Goal: Task Accomplishment & Management: Manage account settings

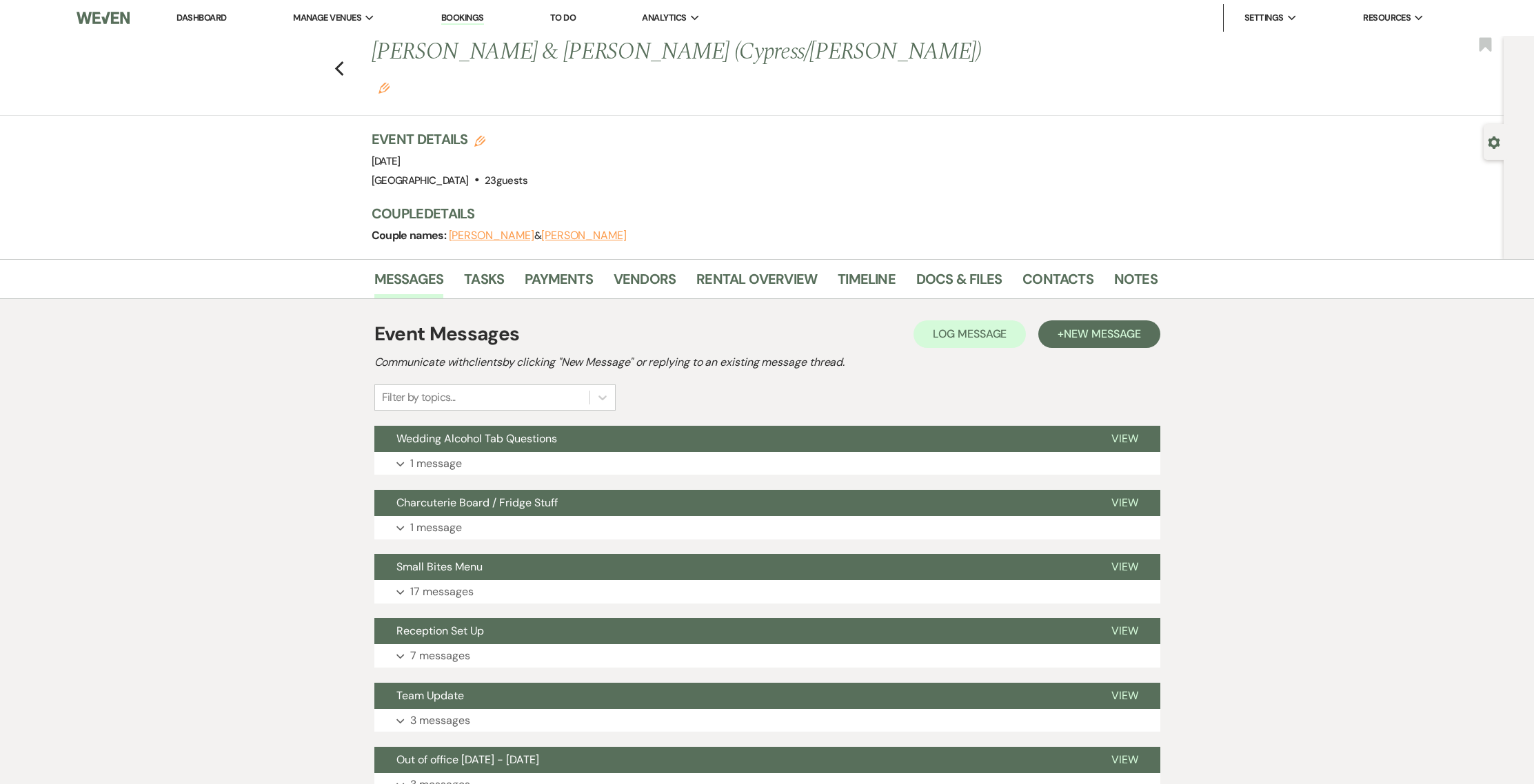
click at [349, 49] on div "Previous [PERSON_NAME] & [PERSON_NAME] (Cypress/[PERSON_NAME]) Edit Bookmark" at bounding box center [748, 76] width 1510 height 80
click at [343, 61] on use "button" at bounding box center [338, 68] width 9 height 15
click at [345, 60] on icon "Previous" at bounding box center [339, 68] width 10 height 16
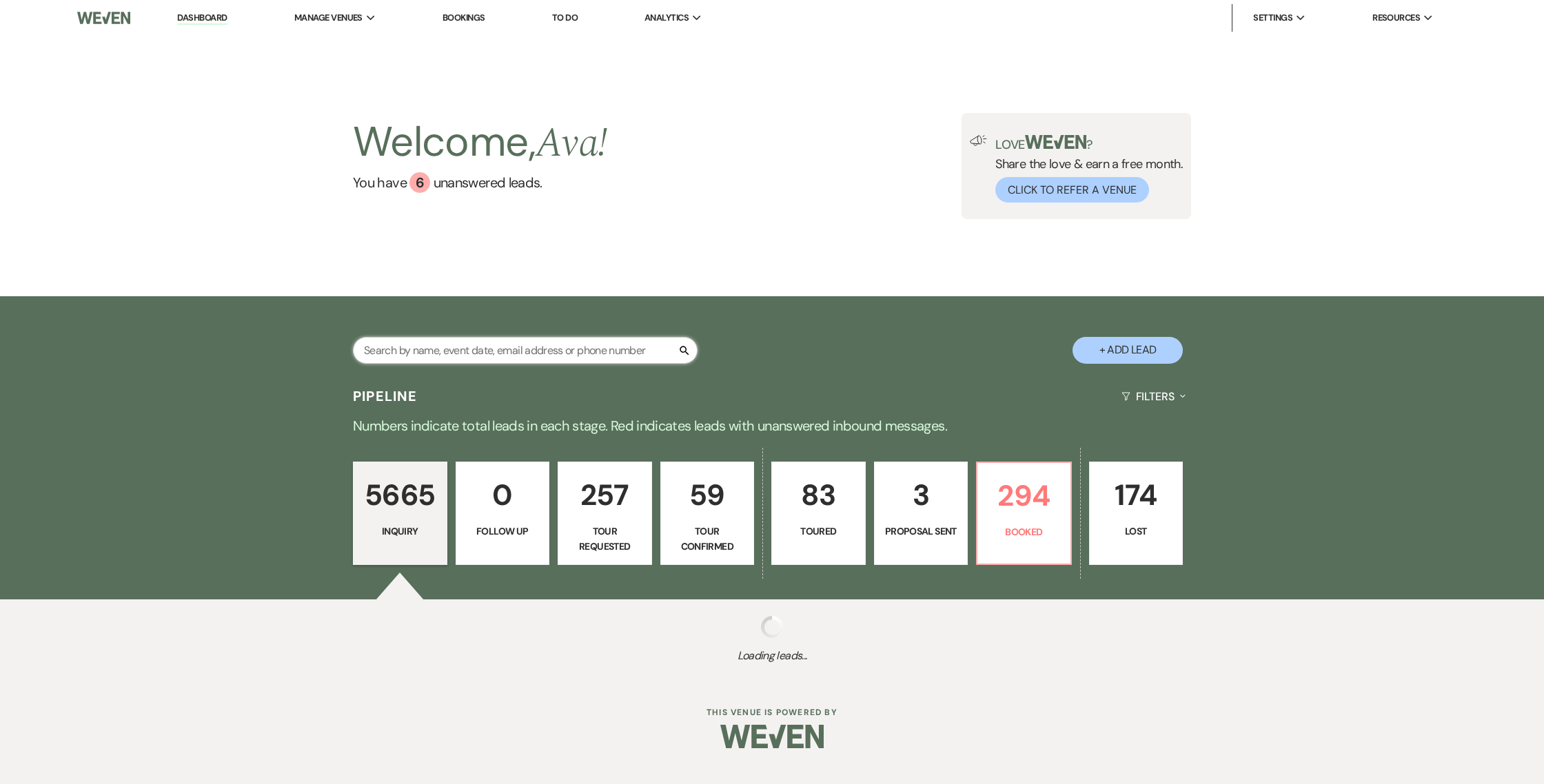
click at [489, 355] on input "text" at bounding box center [525, 350] width 345 height 27
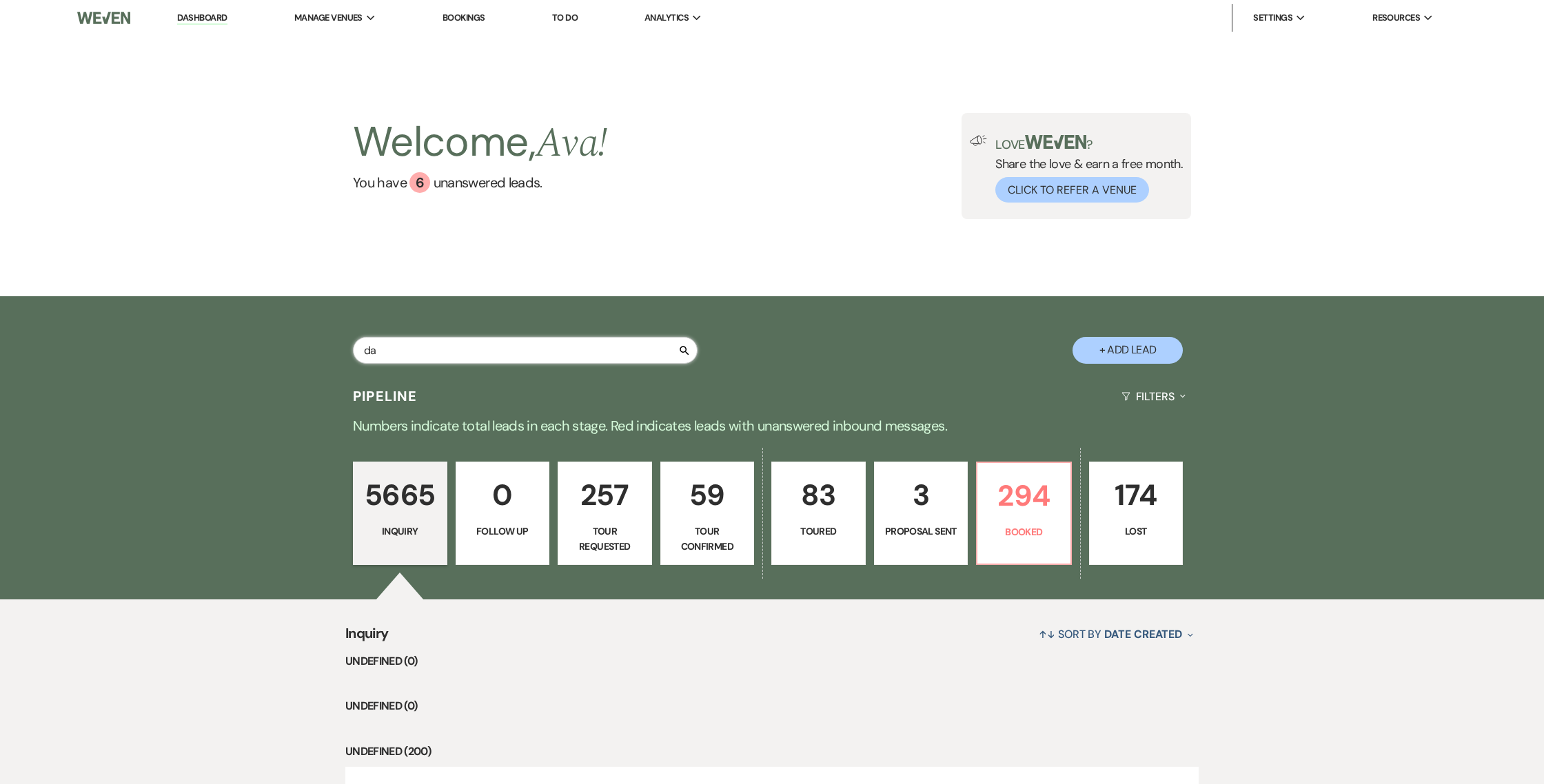
type input "d"
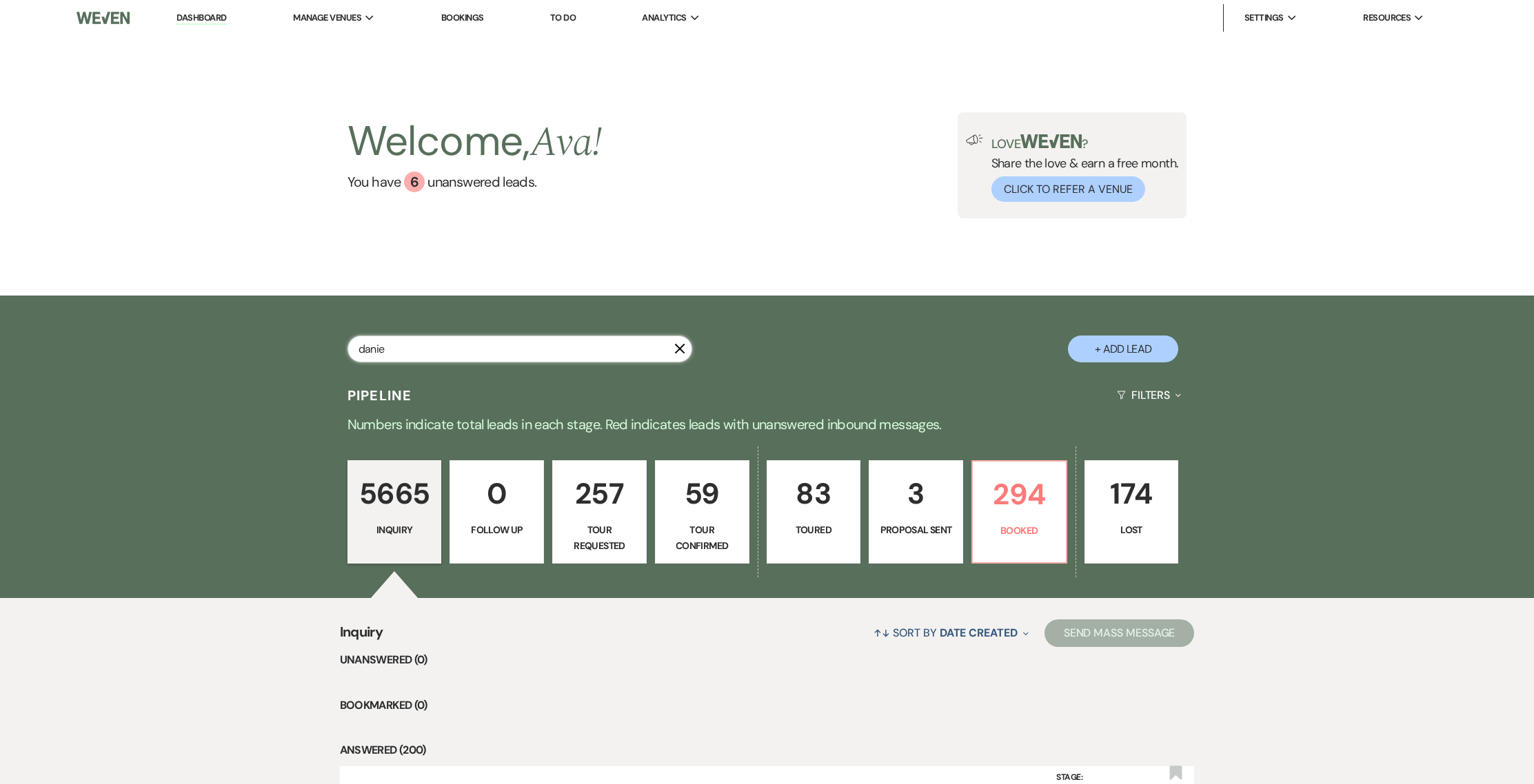
type input "[PERSON_NAME]"
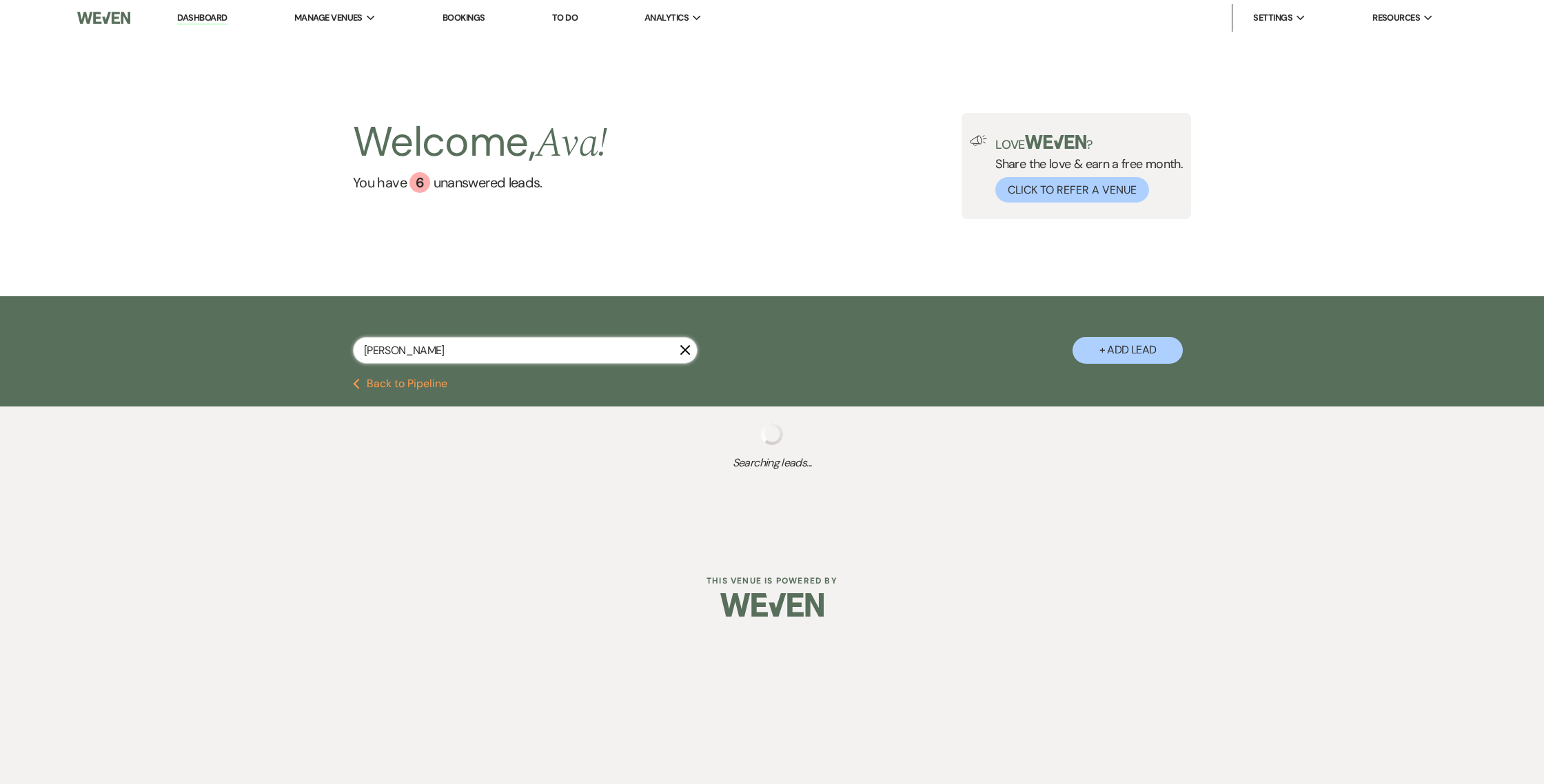
select select "5"
select select "8"
select select "4"
select select "8"
select select "4"
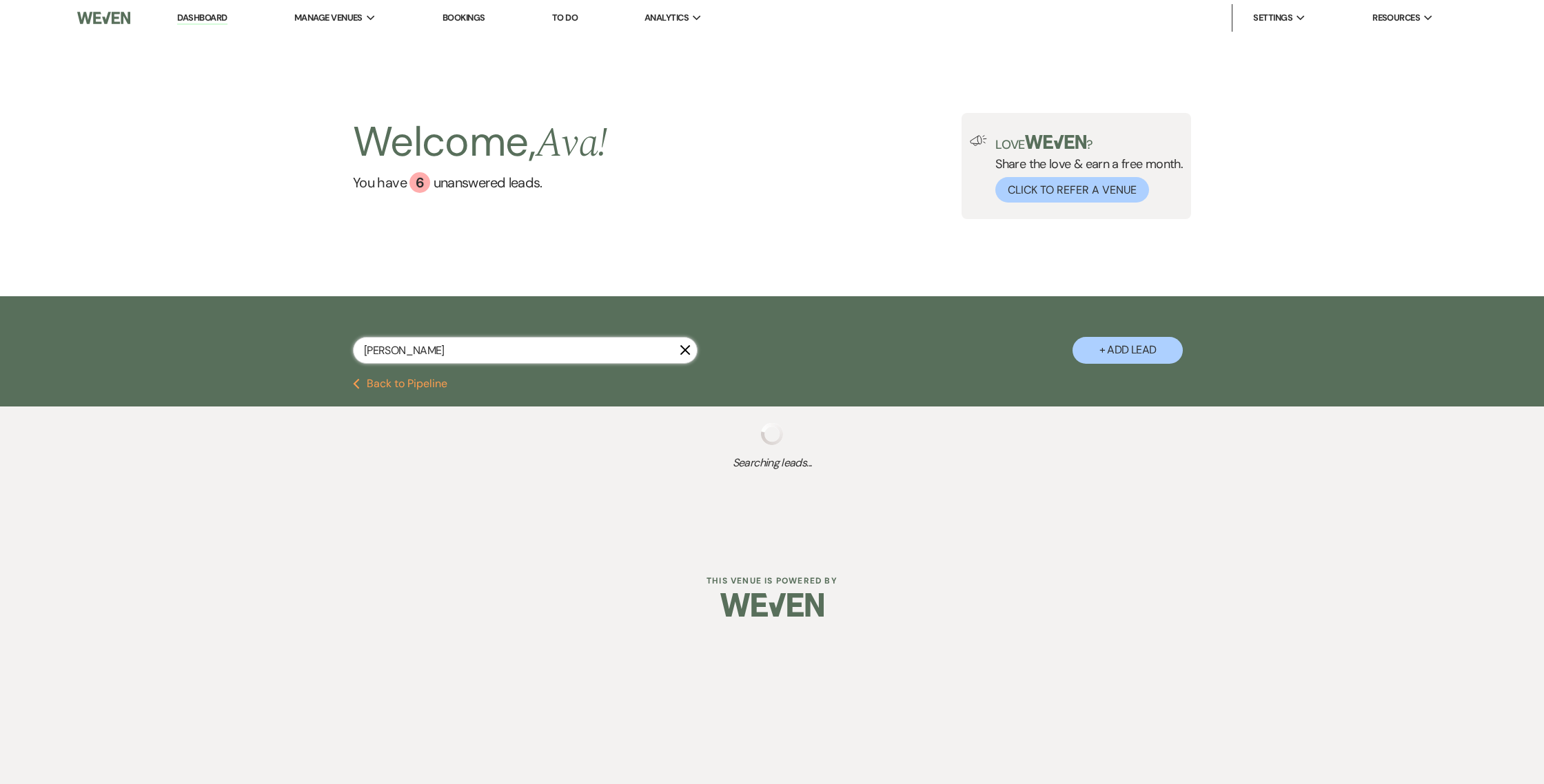
select select "4"
select select "5"
select select "4"
select select "2"
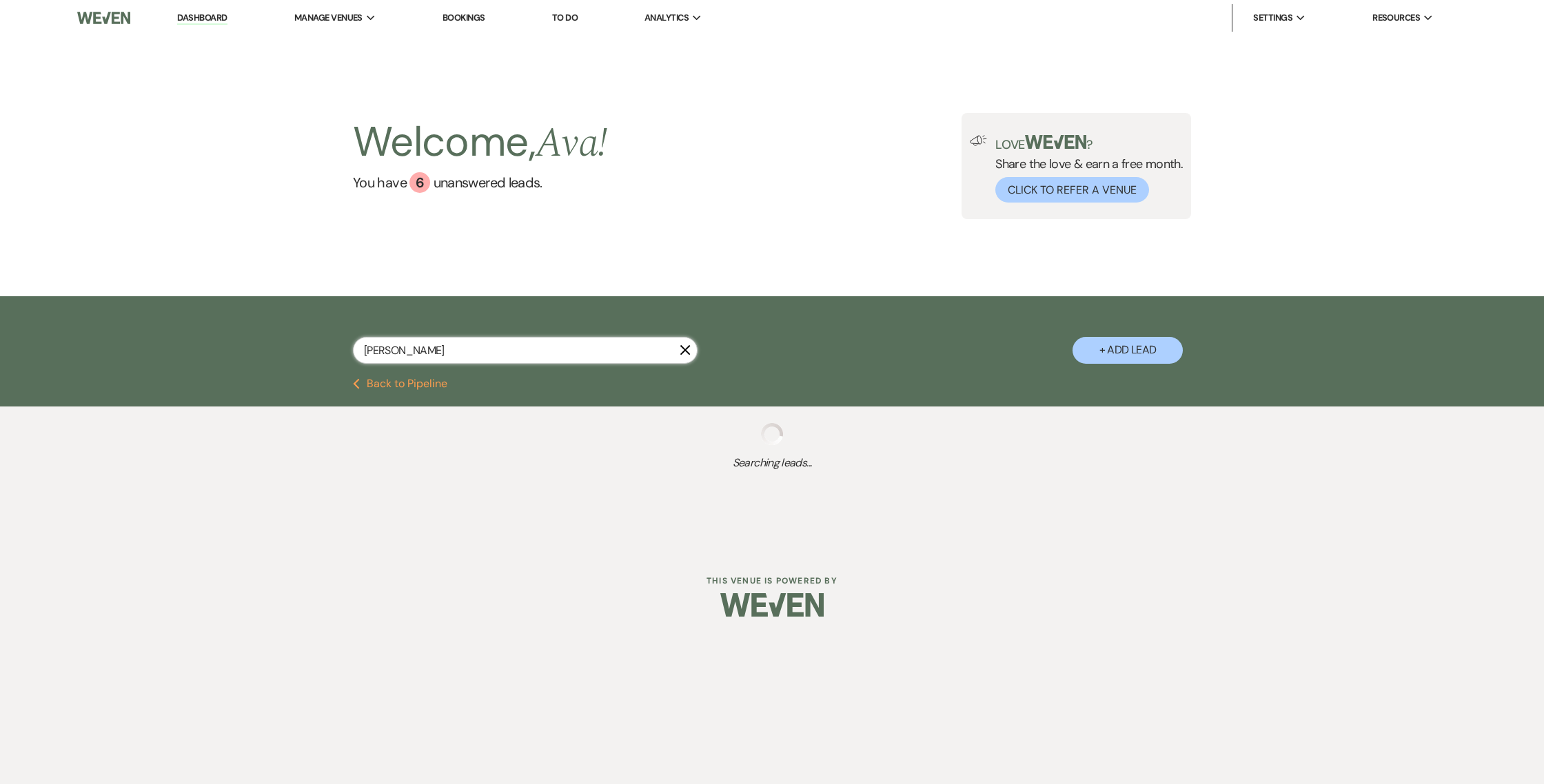
select select "8"
select select "10"
select select "5"
select select "2"
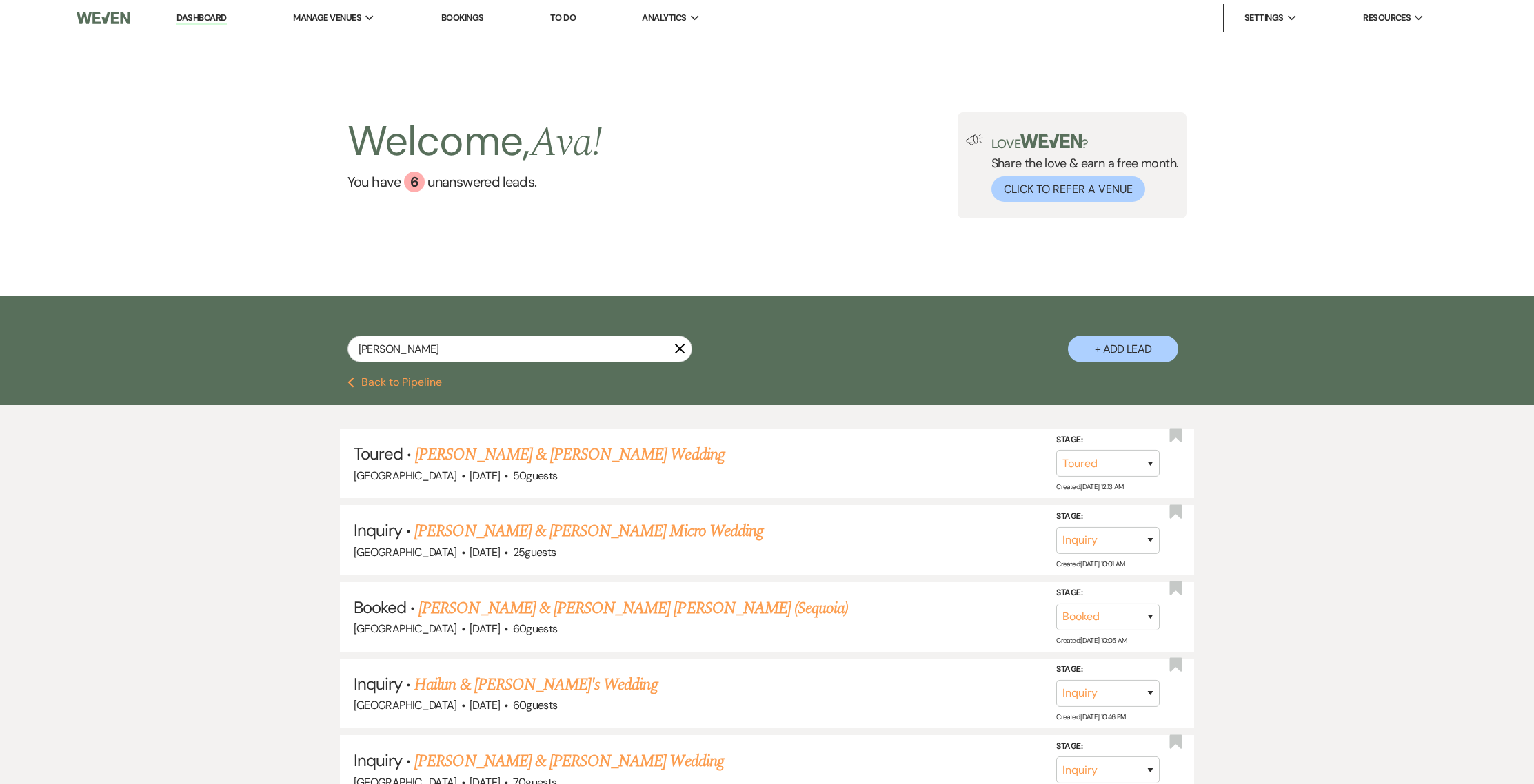
drag, startPoint x: 424, startPoint y: 333, endPoint x: 411, endPoint y: 334, distance: 13.0
click at [411, 334] on div "daniel X + Add Lead" at bounding box center [767, 338] width 993 height 71
drag, startPoint x: 411, startPoint y: 349, endPoint x: 356, endPoint y: 351, distance: 55.0
click at [356, 351] on input "daniel" at bounding box center [520, 349] width 345 height 27
type input "ashley"
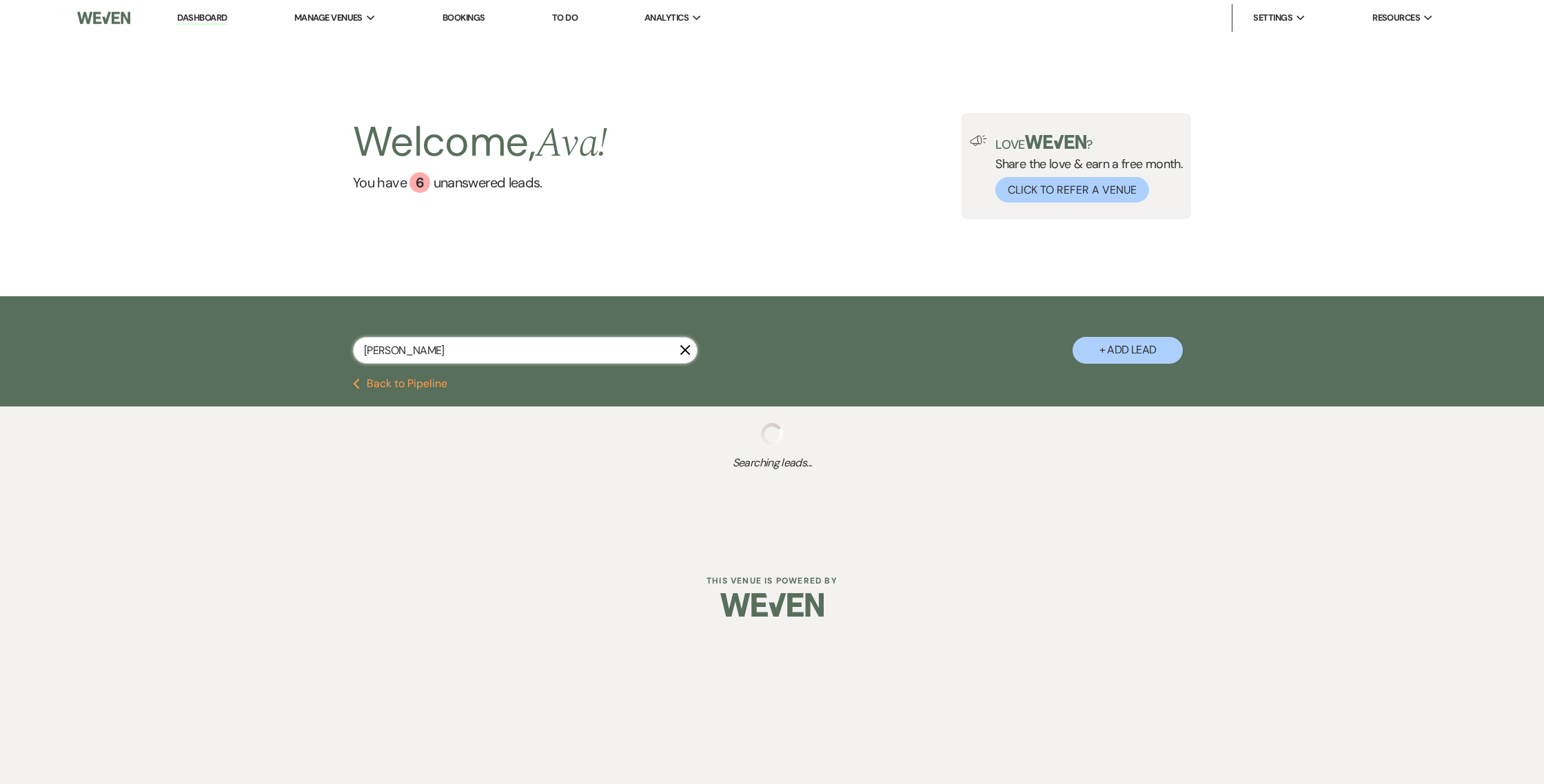
select select "8"
select select "4"
select select "8"
select select "4"
select select "8"
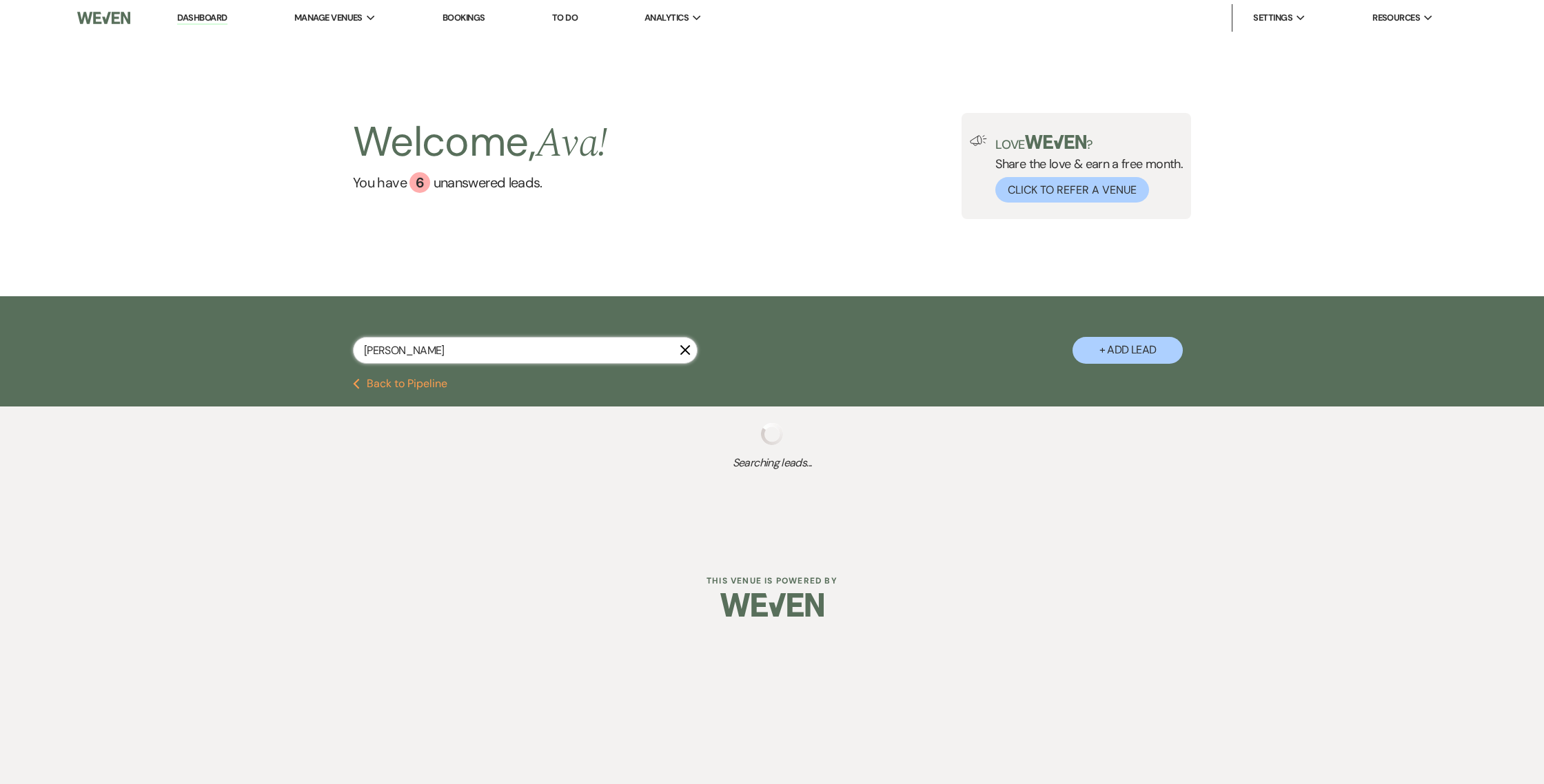
select select "4"
select select "8"
select select "4"
select select "8"
select select "4"
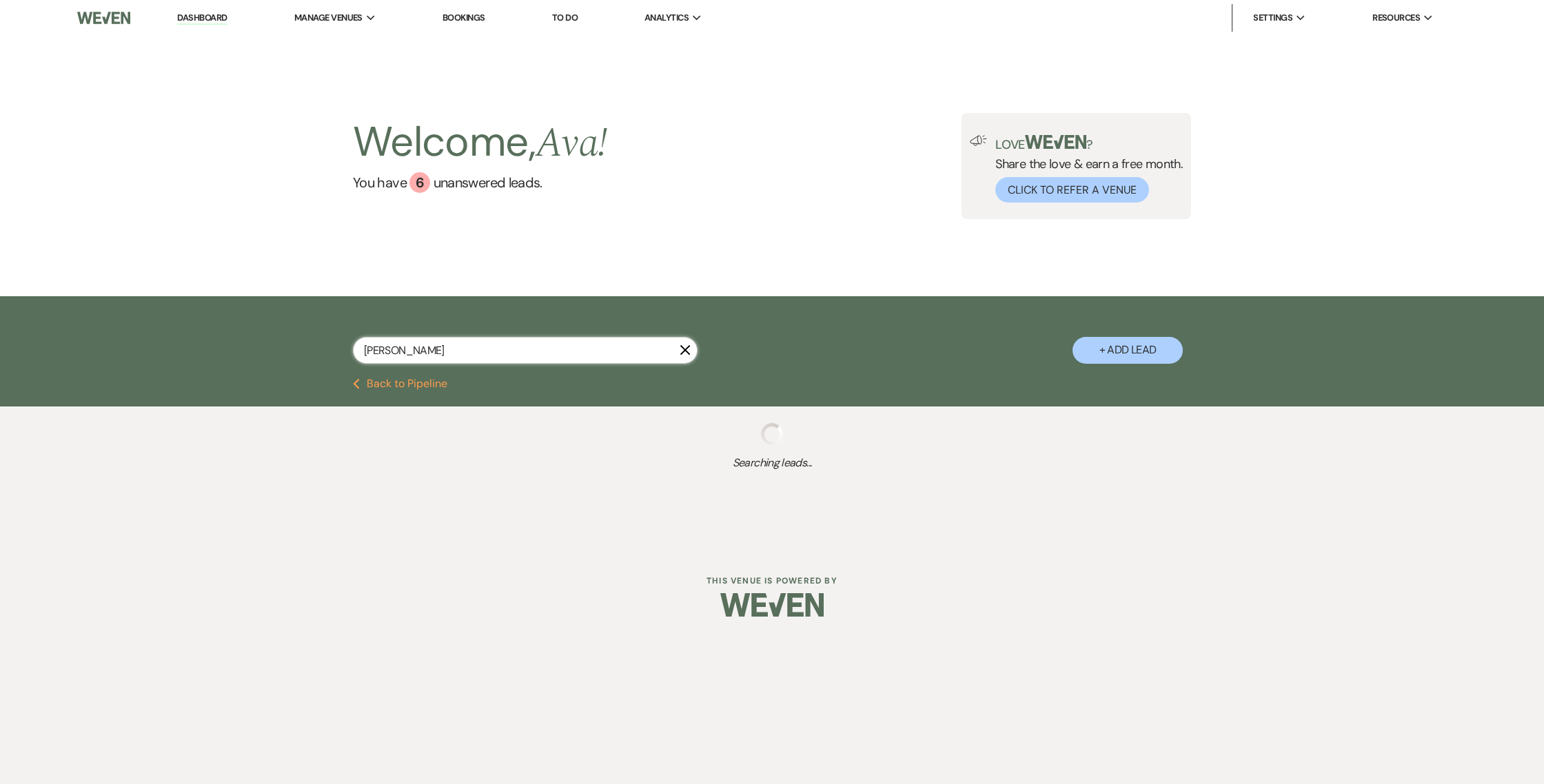
select select "8"
select select "4"
select select "8"
select select "4"
select select "8"
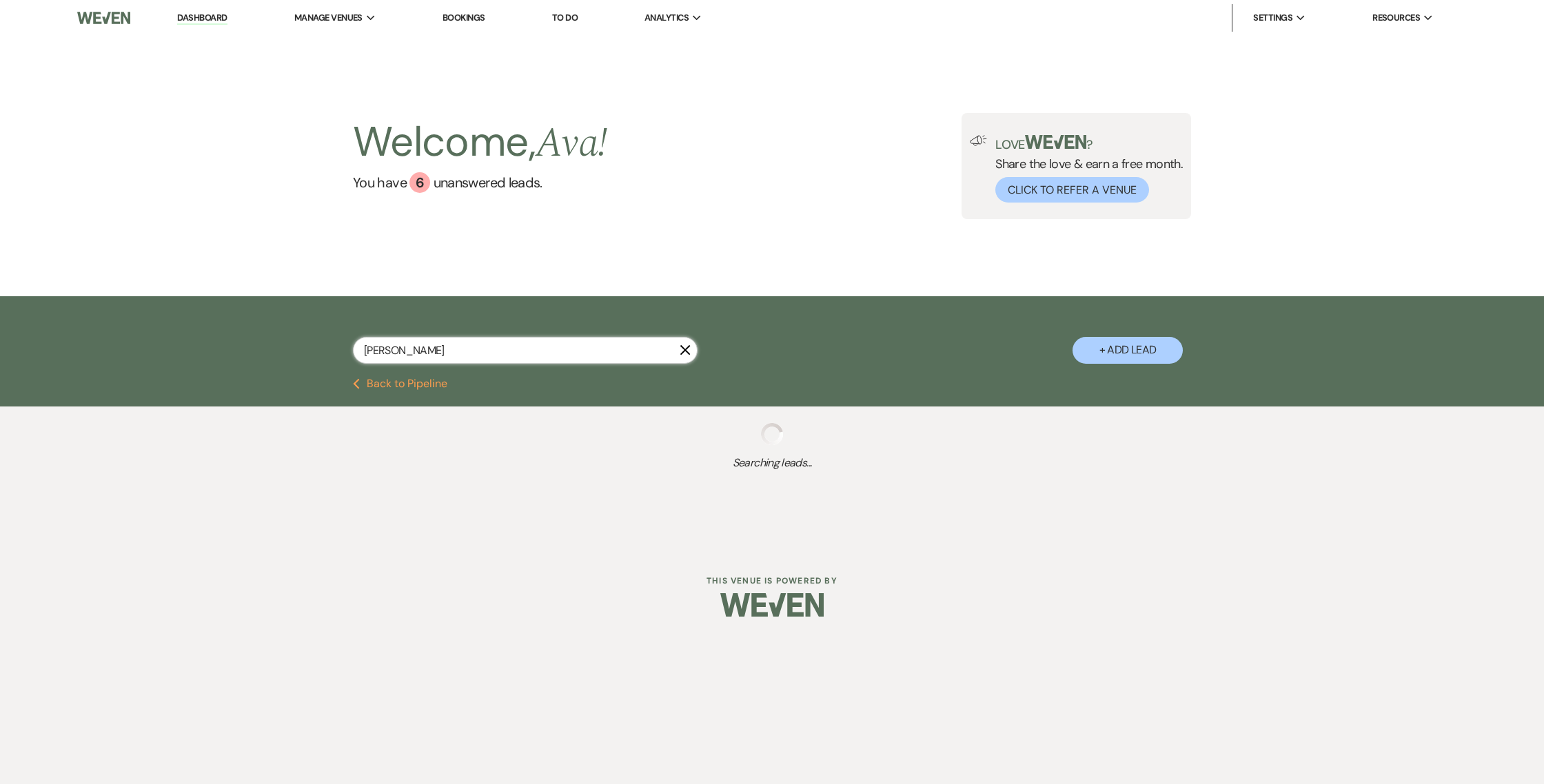
select select "4"
select select "8"
select select "4"
select select "8"
select select "4"
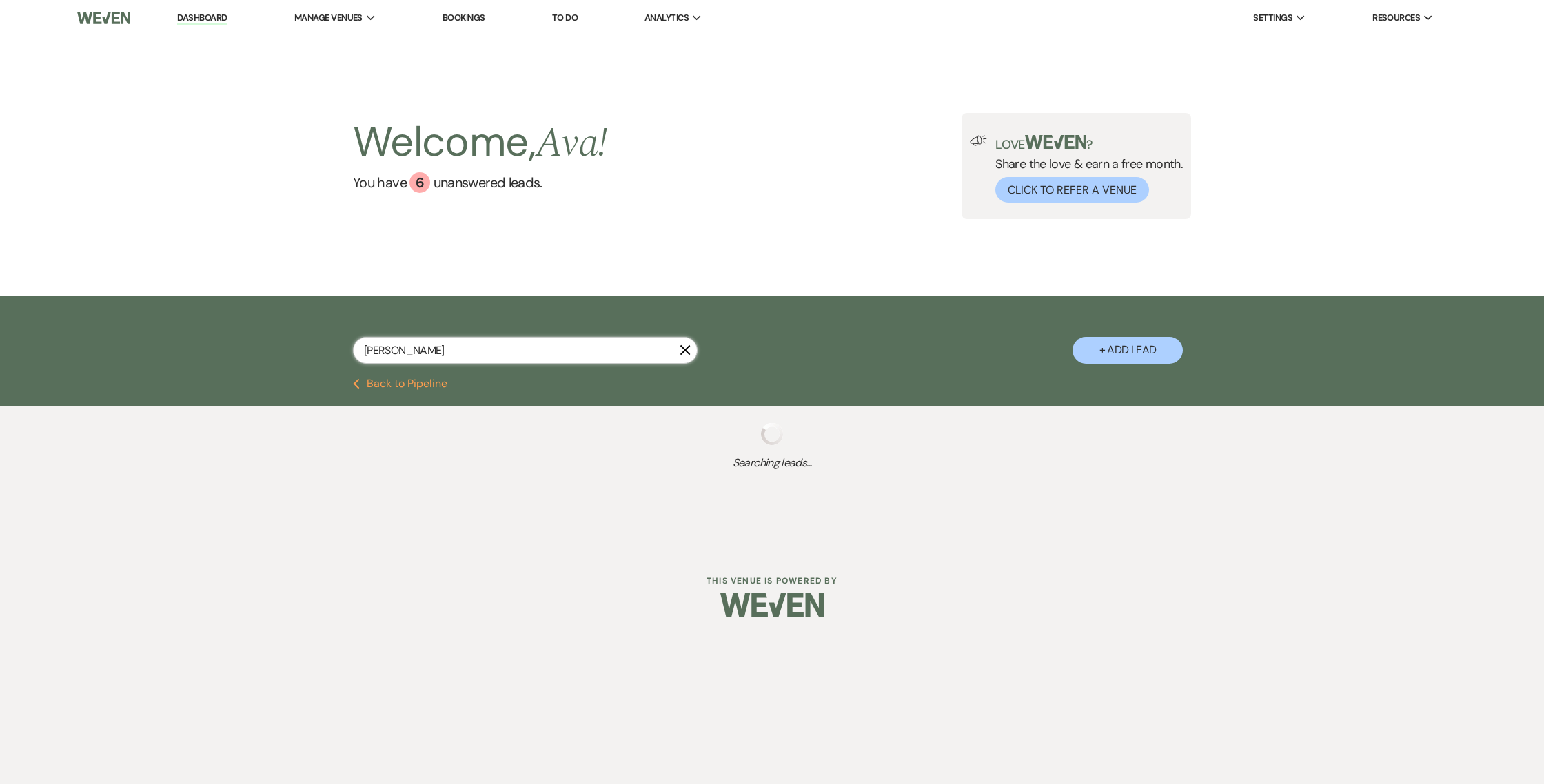
select select "8"
select select "4"
select select "8"
select select "4"
select select "8"
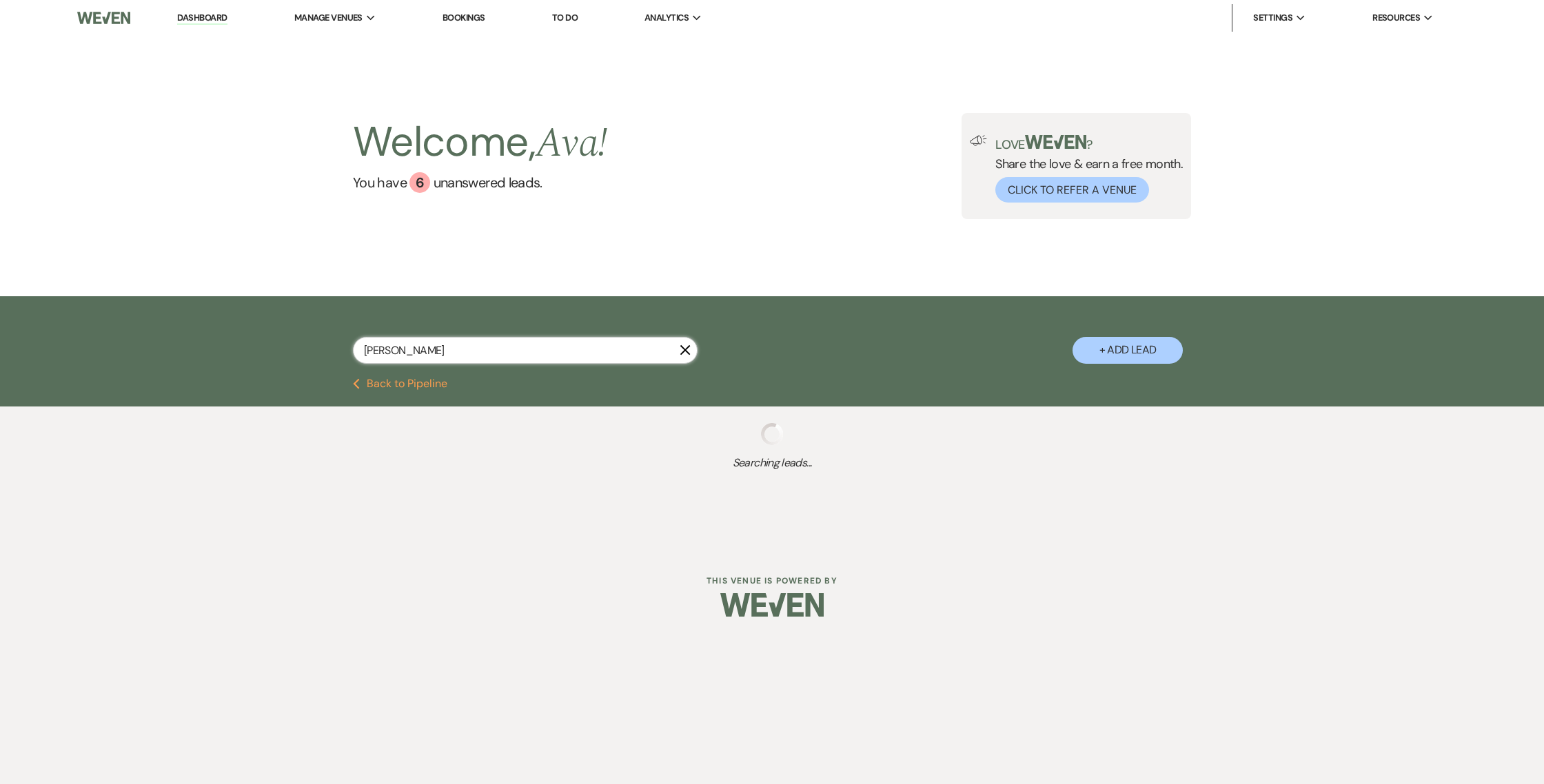
select select "4"
select select "8"
select select "4"
select select "8"
select select "4"
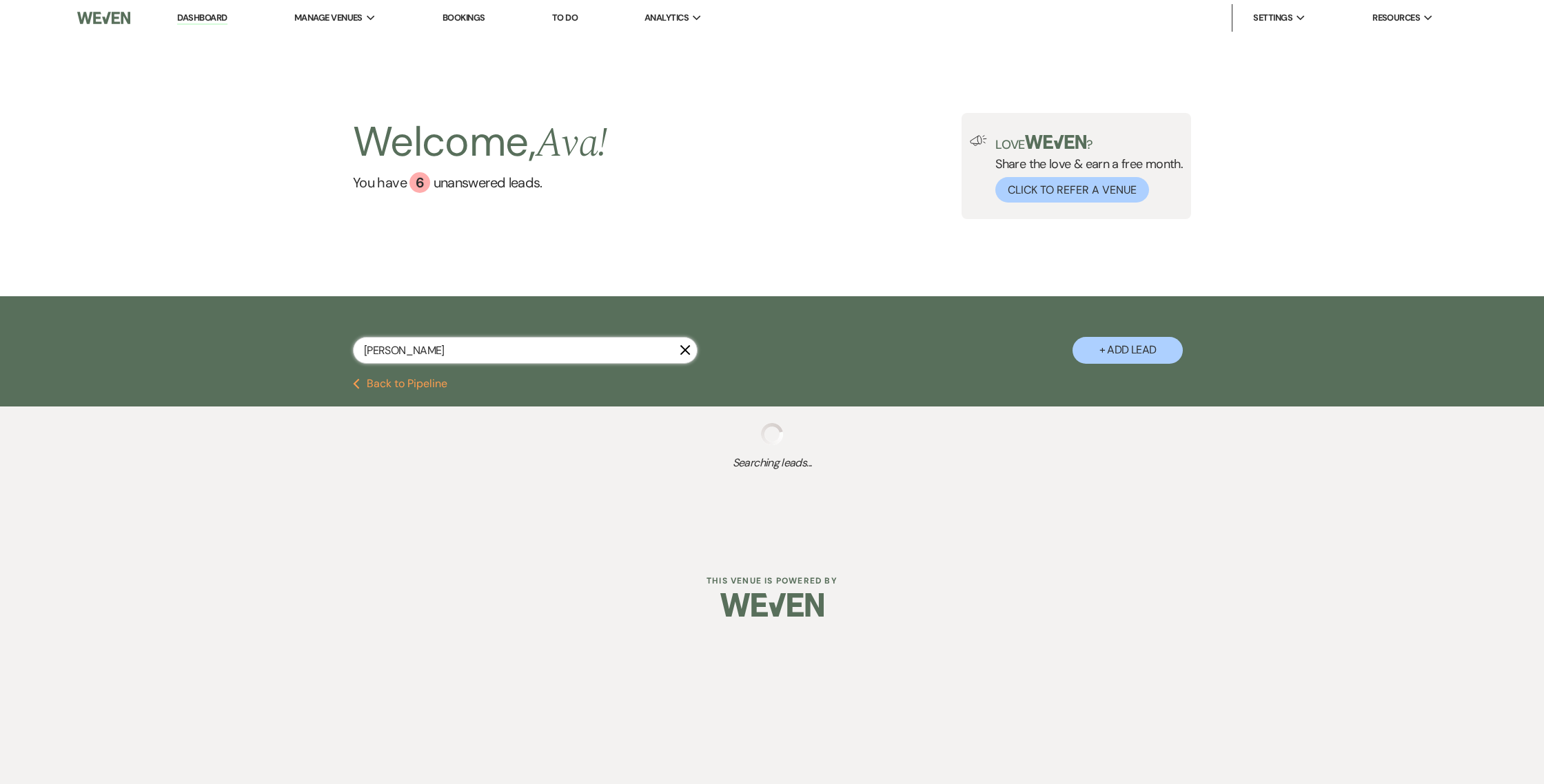
select select "8"
select select "4"
select select "8"
select select "4"
select select "8"
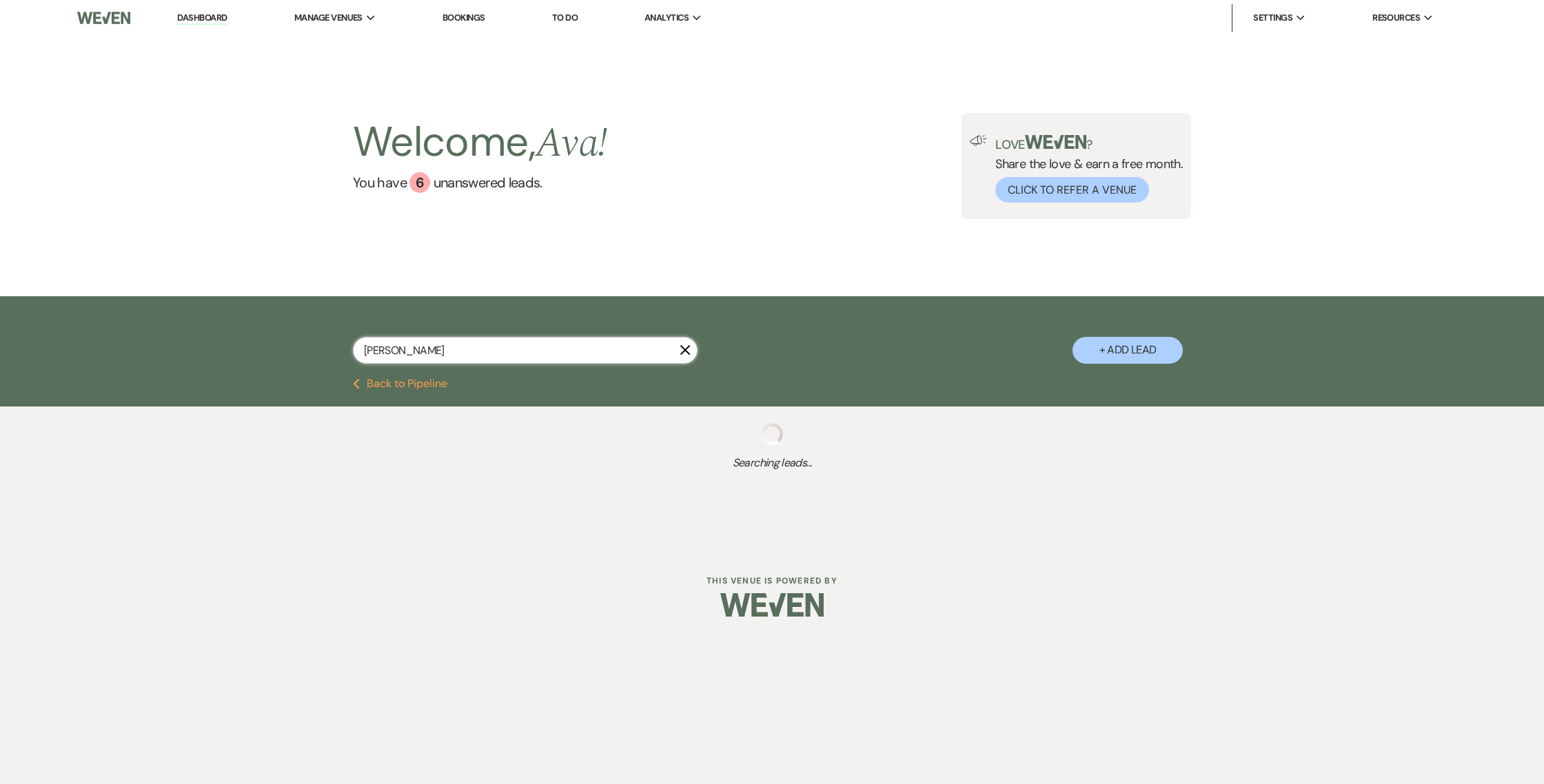
select select "4"
select select "8"
select select "4"
select select "8"
select select "4"
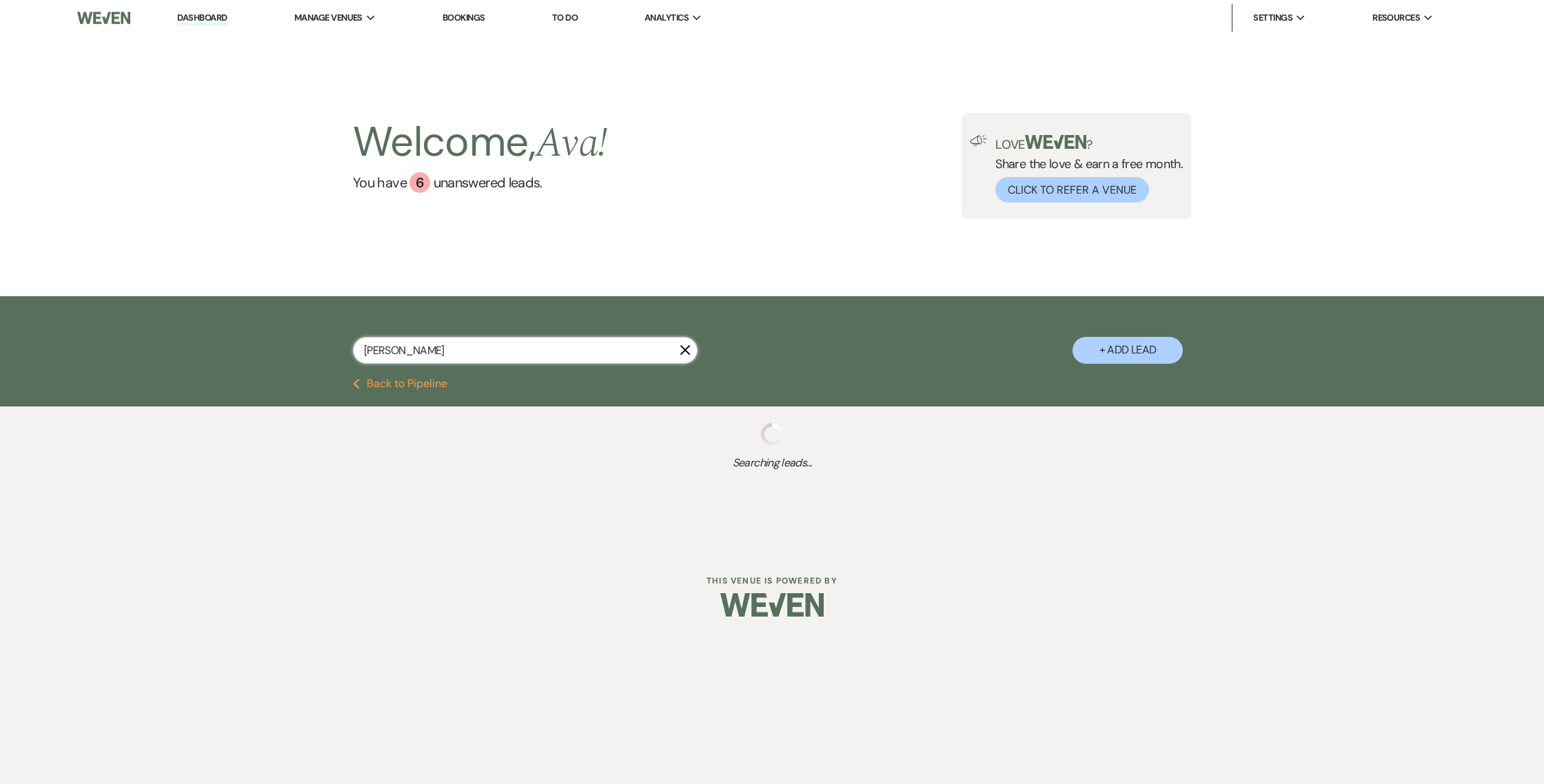
select select "8"
select select "4"
select select "8"
select select "4"
select select "8"
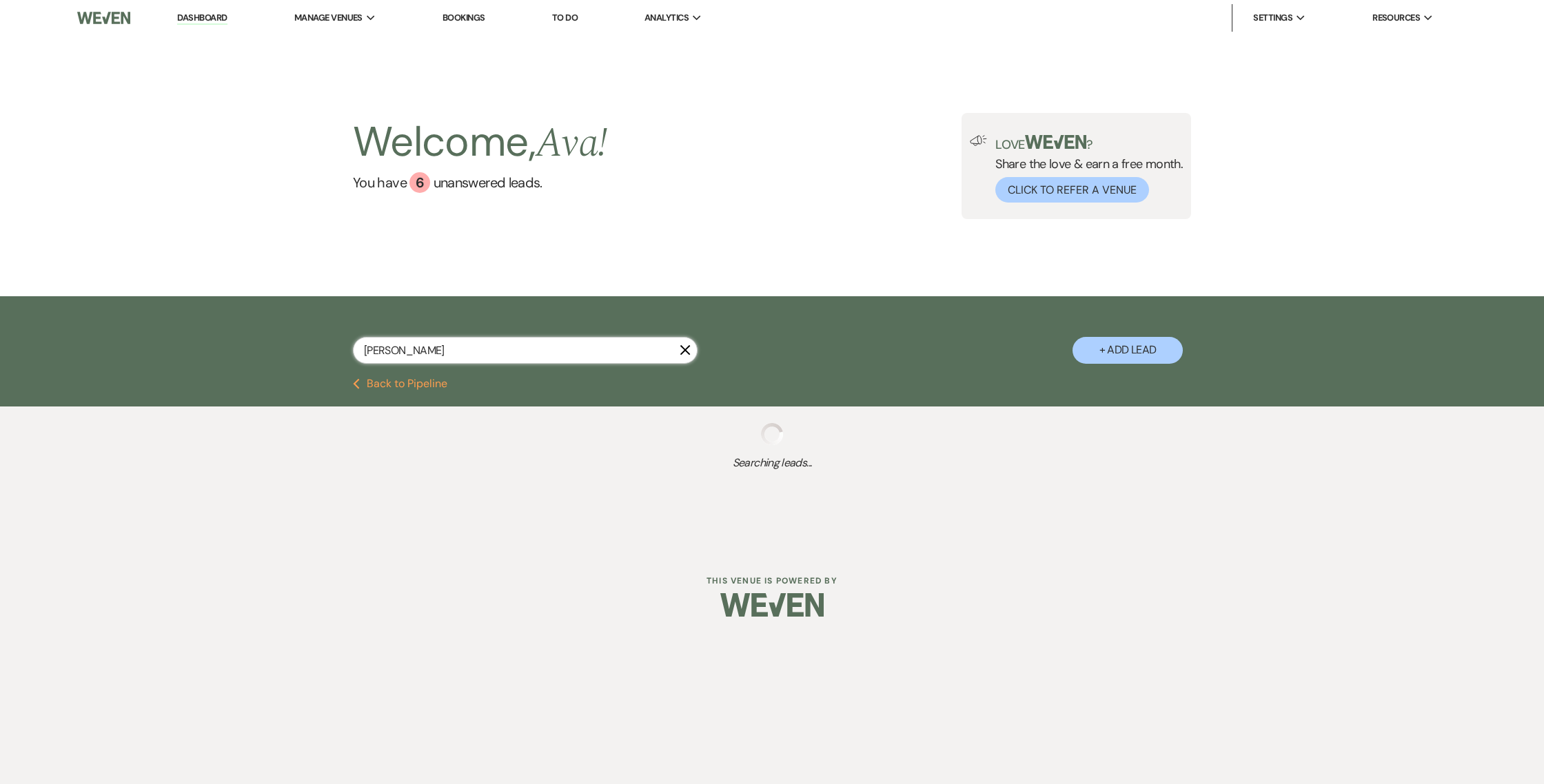
select select "4"
select select "8"
select select "4"
select select "8"
select select "4"
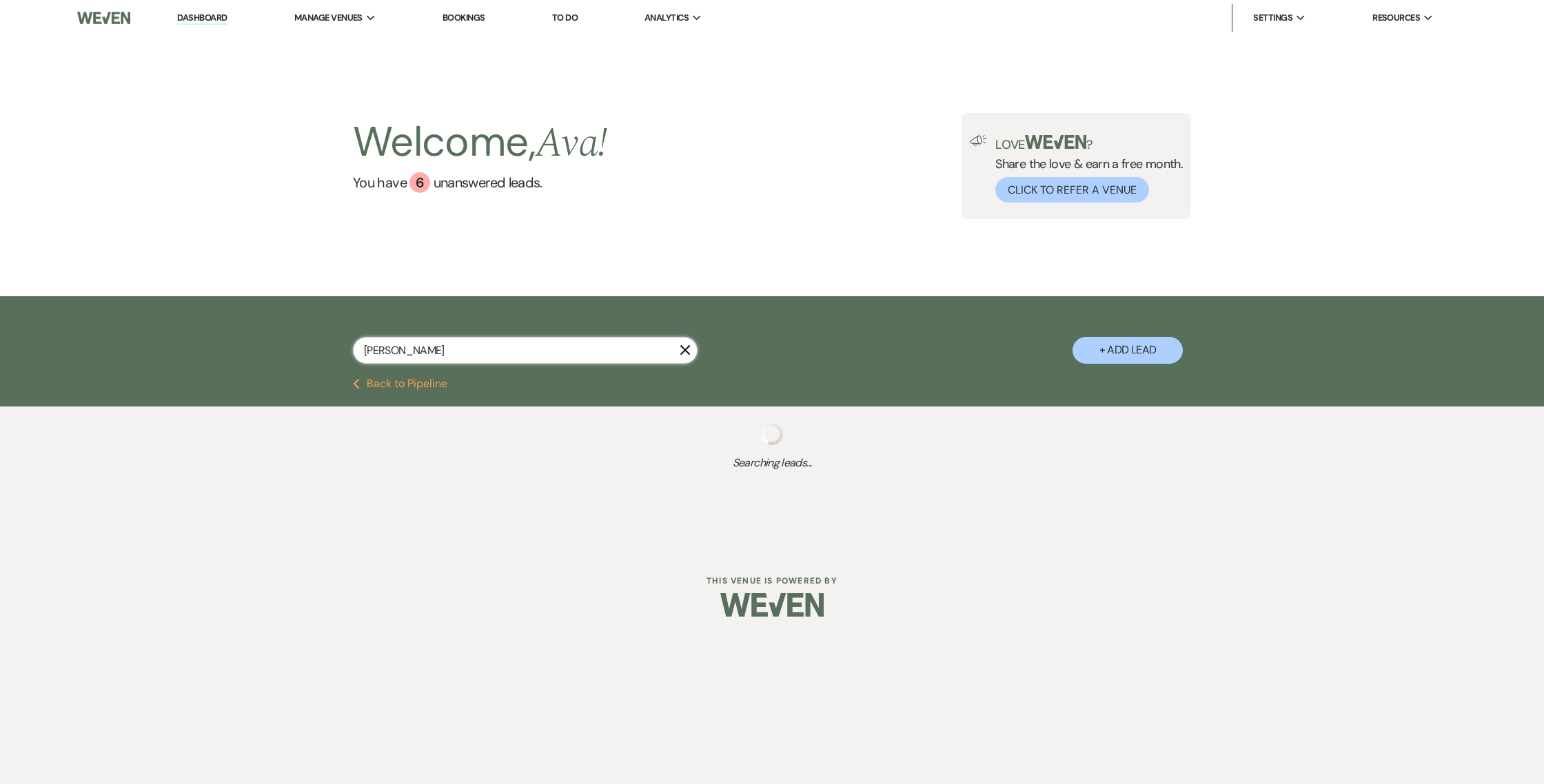
select select "8"
select select "4"
select select "8"
select select "4"
select select "8"
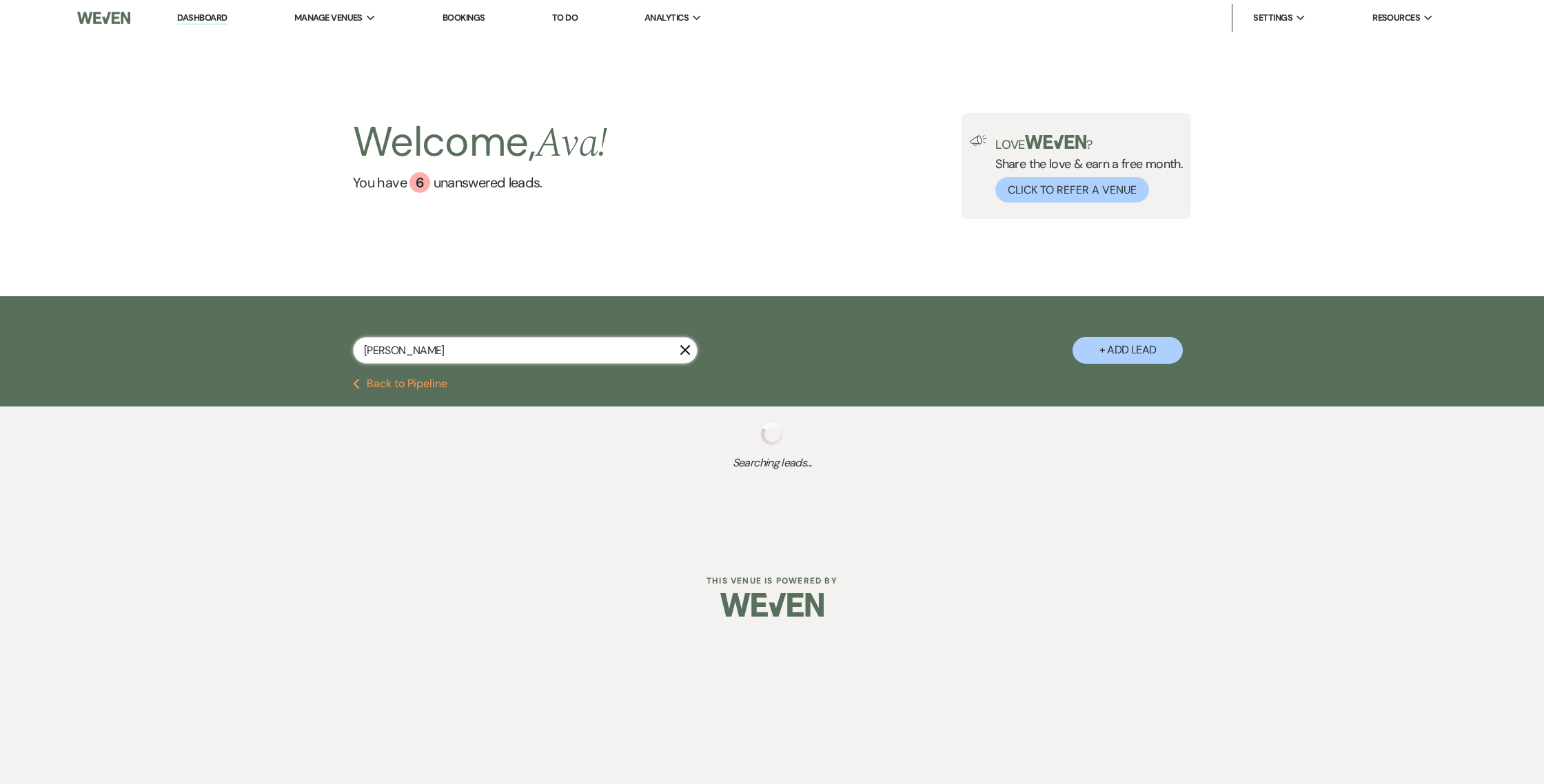
select select "8"
select select "5"
select select "8"
select select "4"
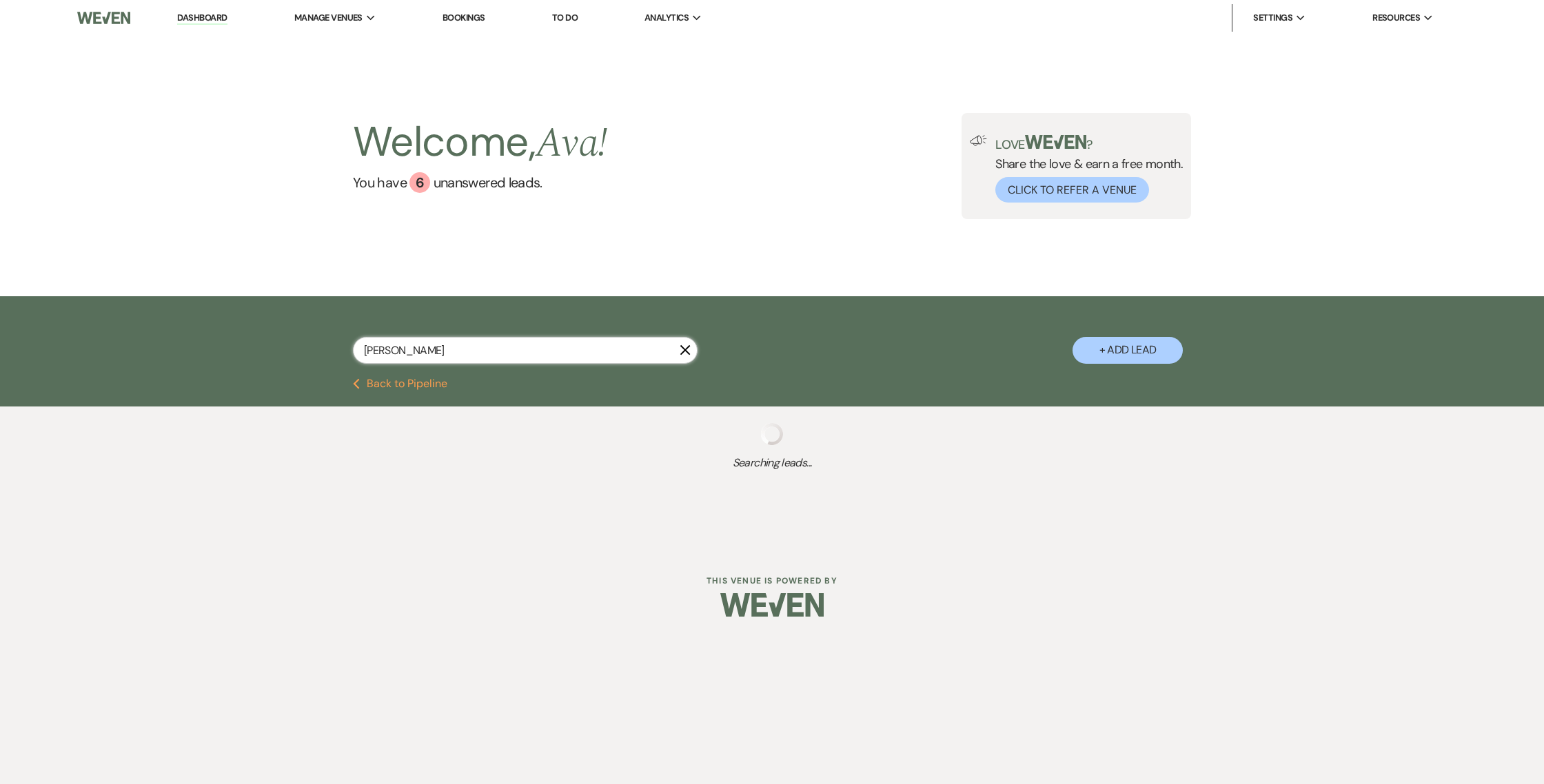
select select "5"
select select "8"
select select "6"
select select "8"
select select "4"
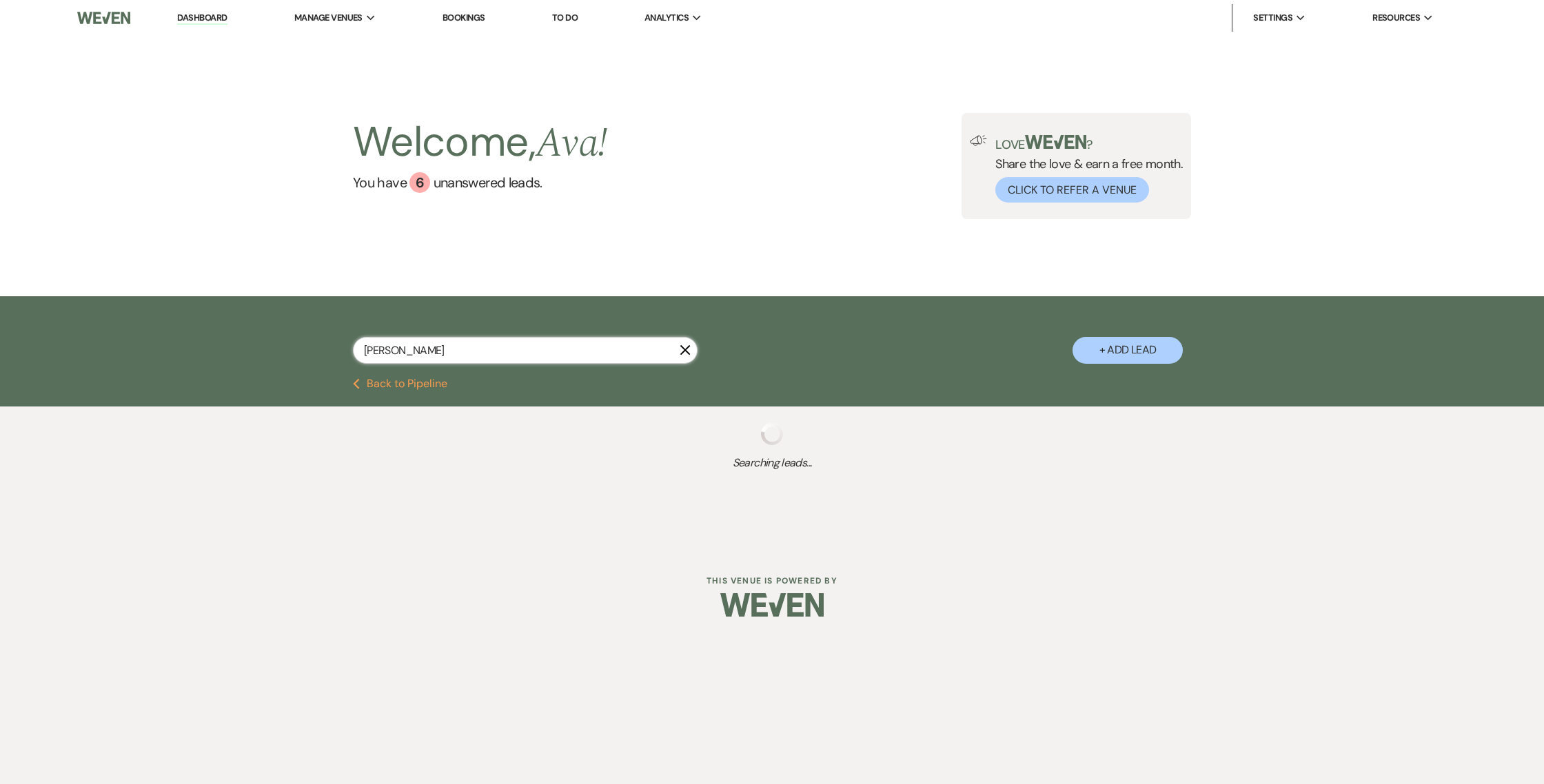
select select "8"
select select "5"
select select "8"
select select "5"
select select "8"
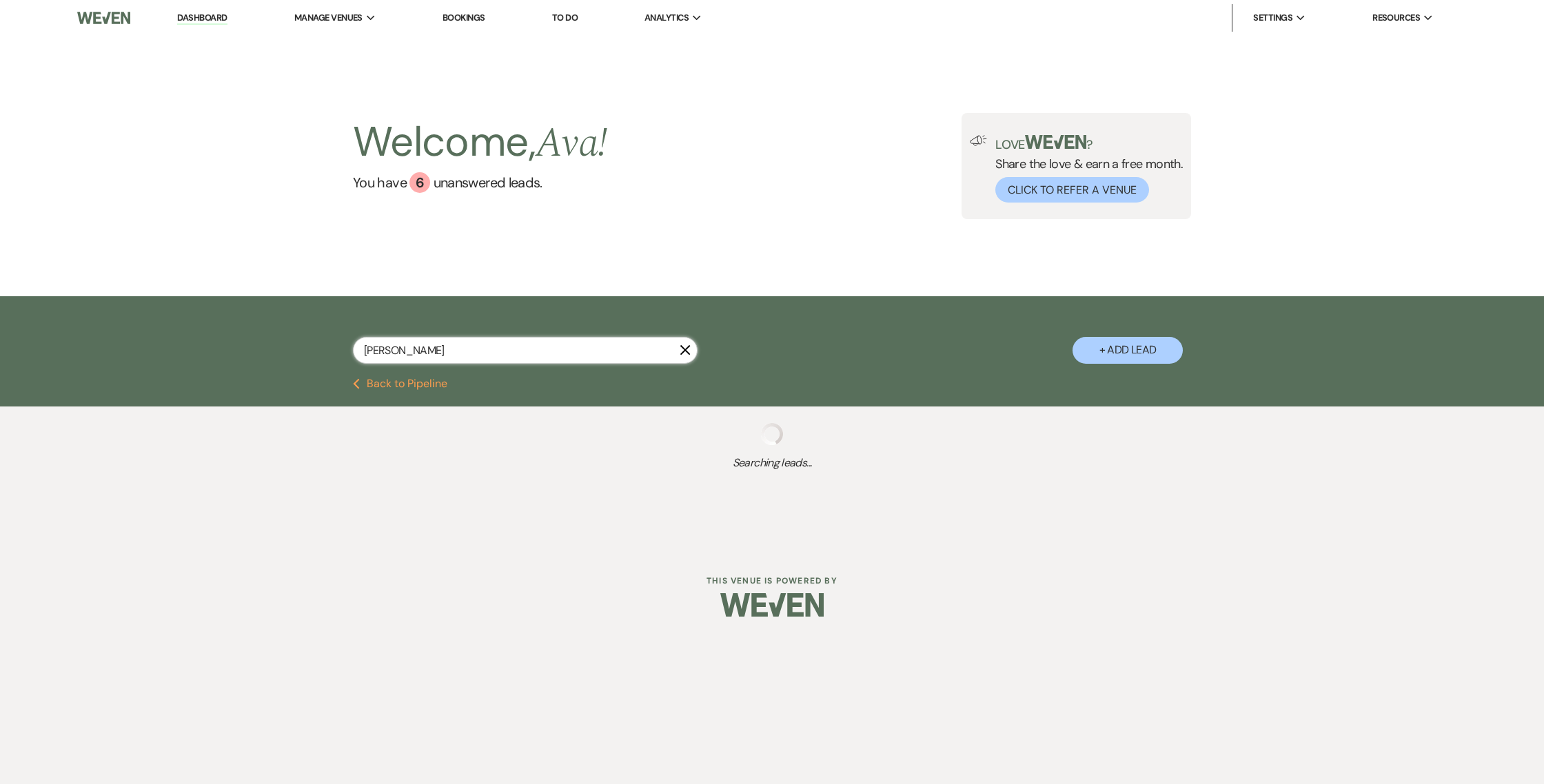
select select "5"
select select "8"
select select "5"
select select "8"
select select "7"
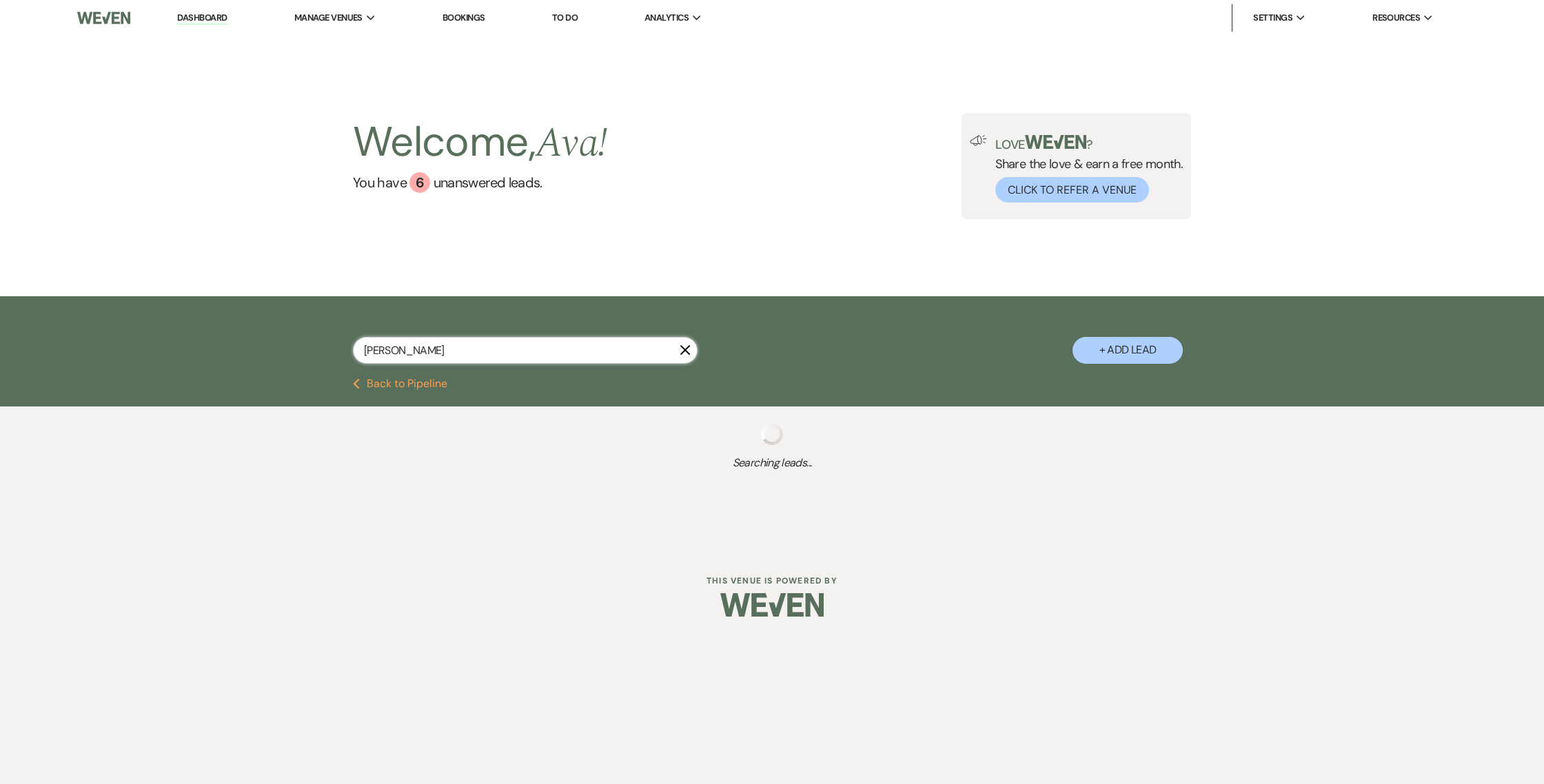
select select "2"
select select "8"
select select "11"
type input "ashley simsp"
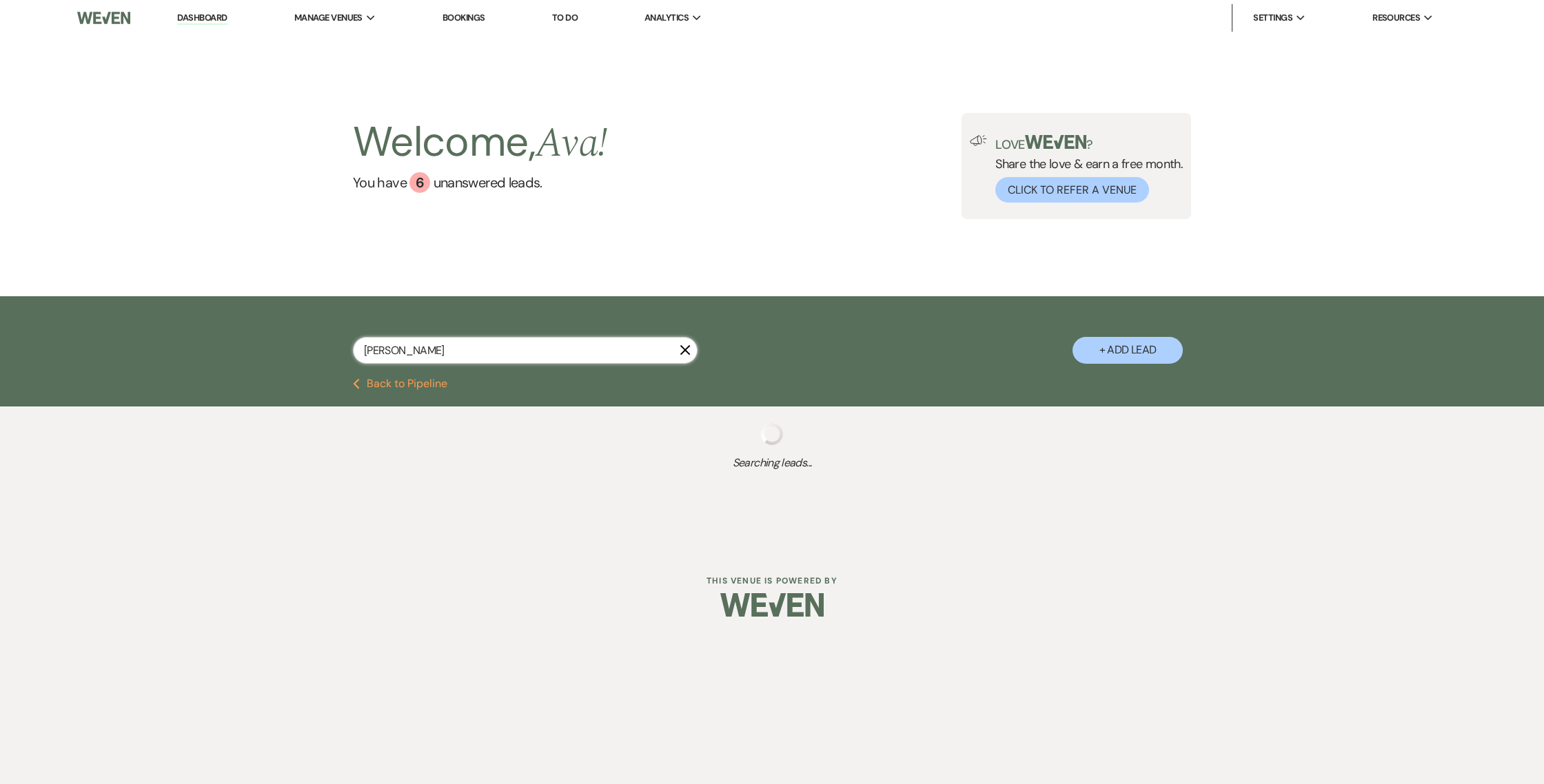
select select "8"
select select "4"
select select "8"
select select "4"
select select "8"
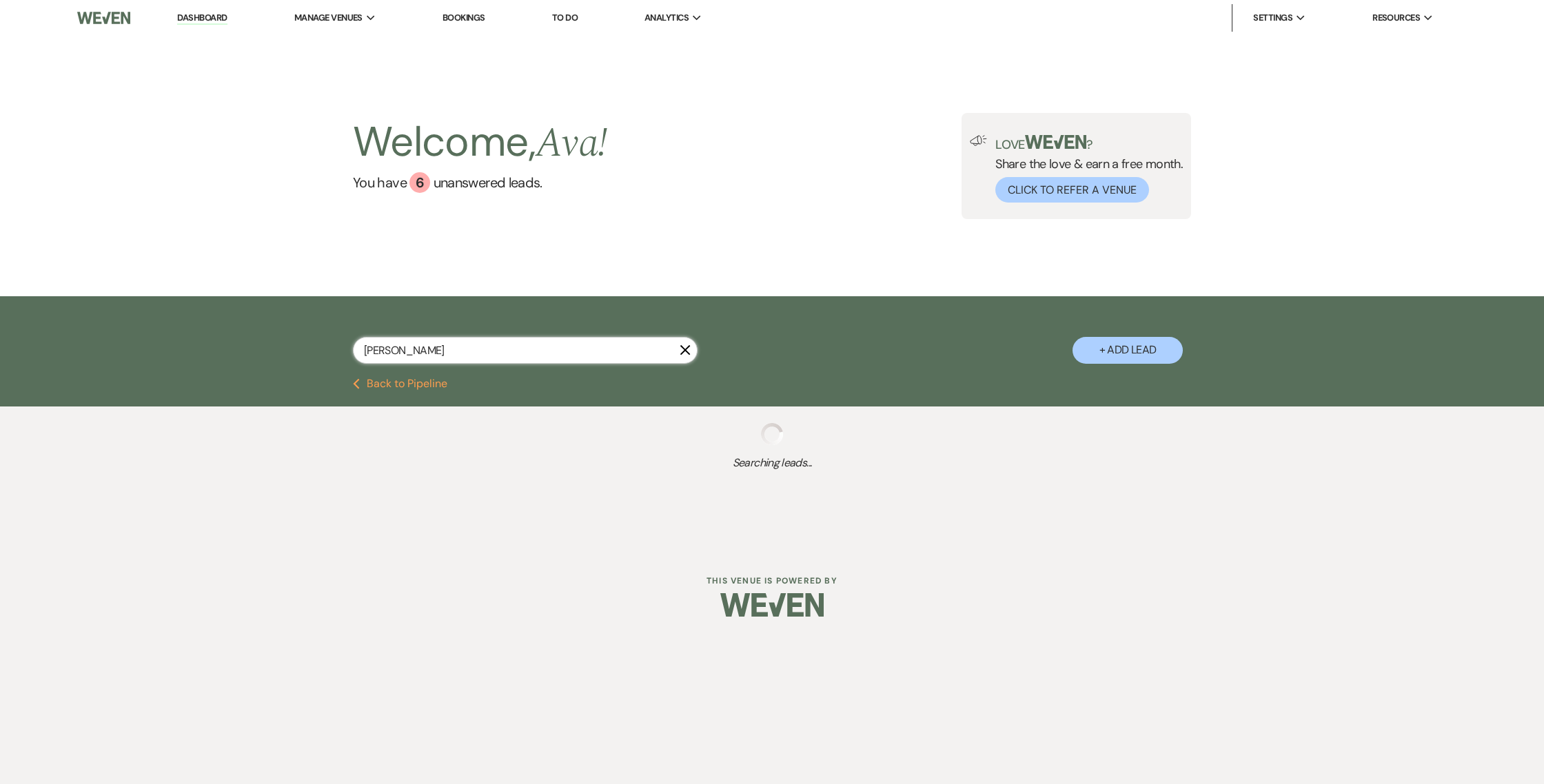
select select "4"
select select "8"
select select "4"
select select "8"
select select "4"
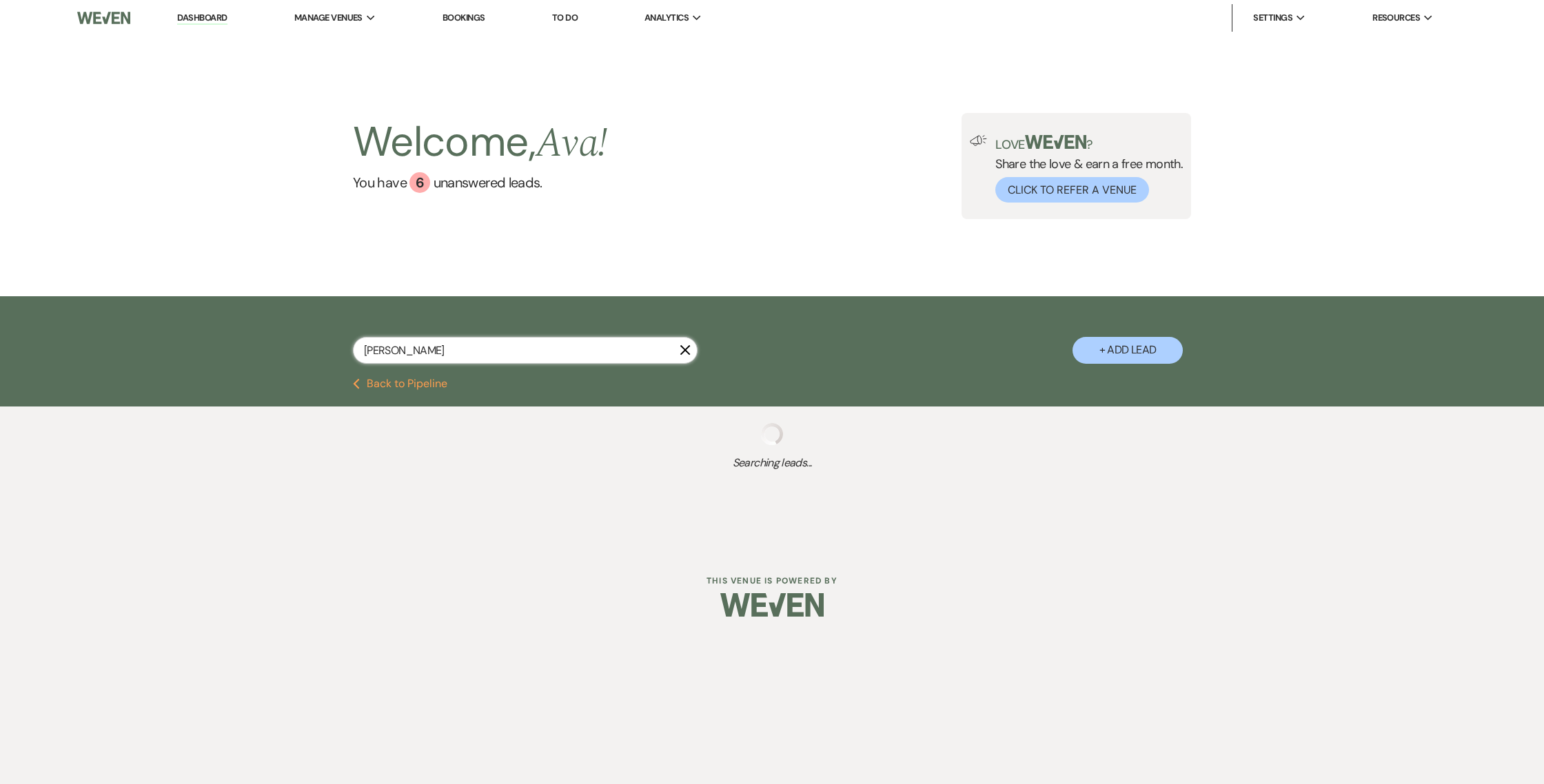
select select "8"
select select "4"
select select "8"
select select "4"
select select "8"
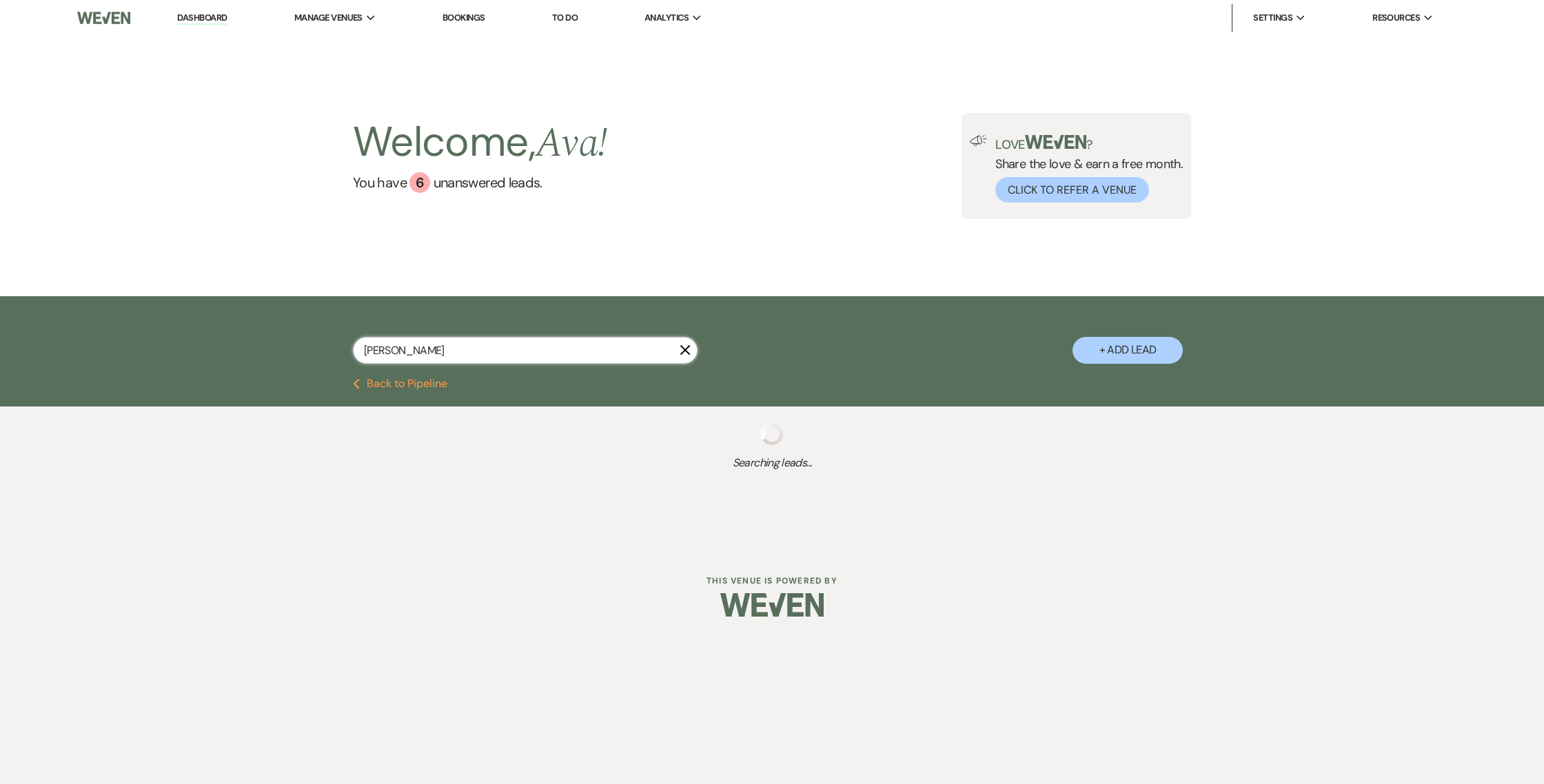
select select "4"
select select "8"
select select "4"
select select "8"
select select "4"
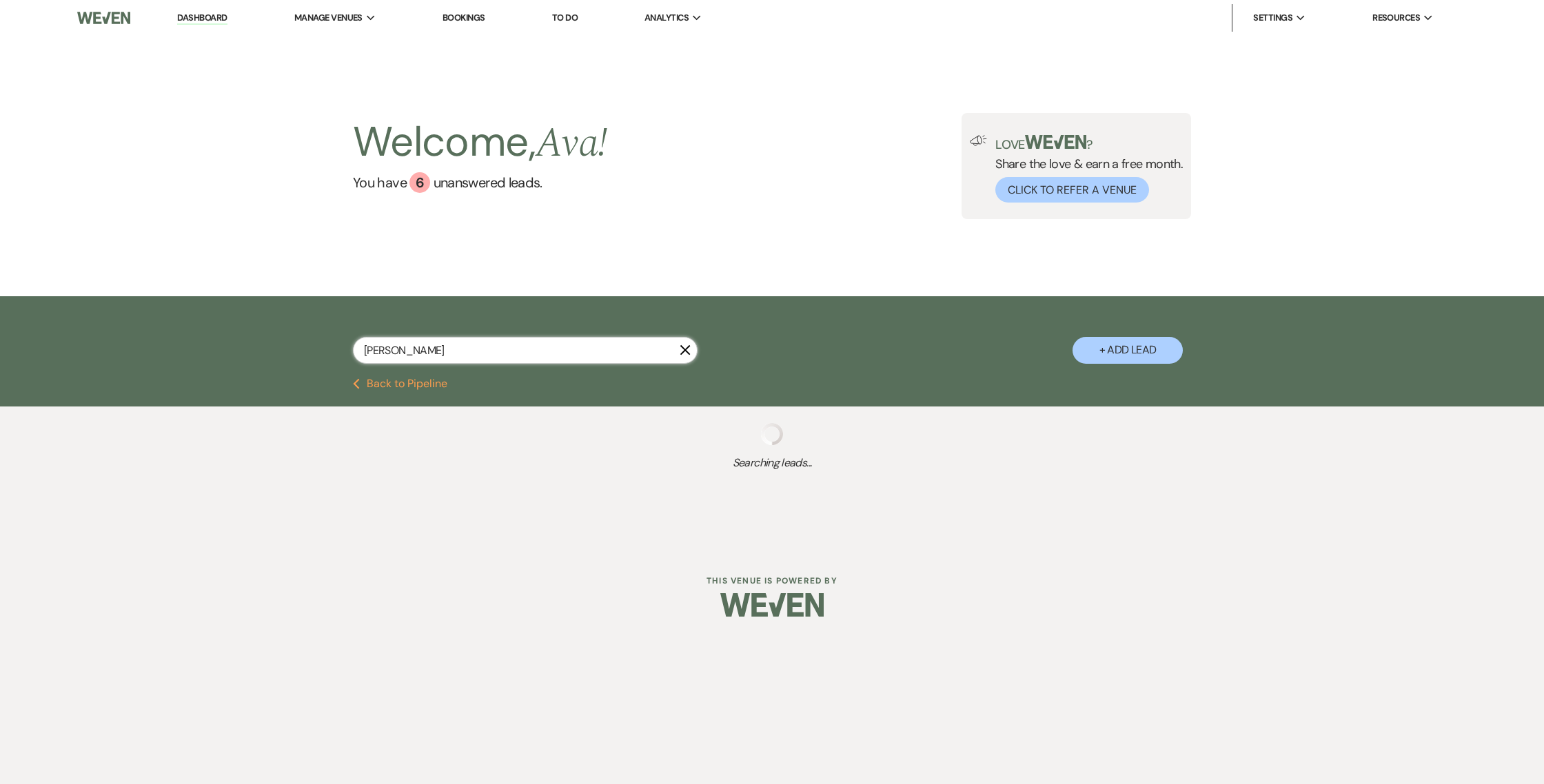
select select "8"
select select "4"
select select "8"
select select "4"
select select "8"
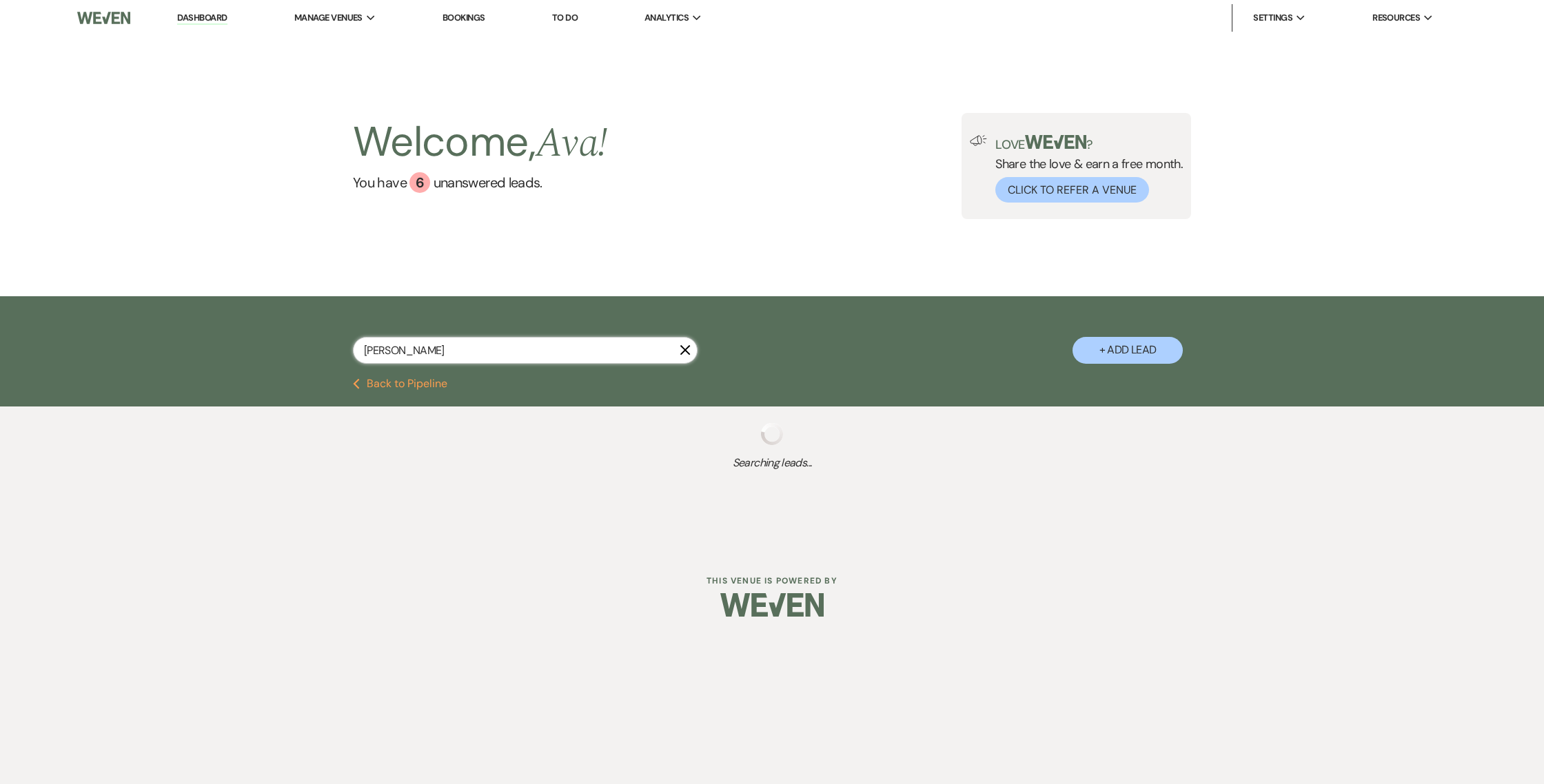
select select "4"
select select "8"
select select "4"
select select "8"
select select "4"
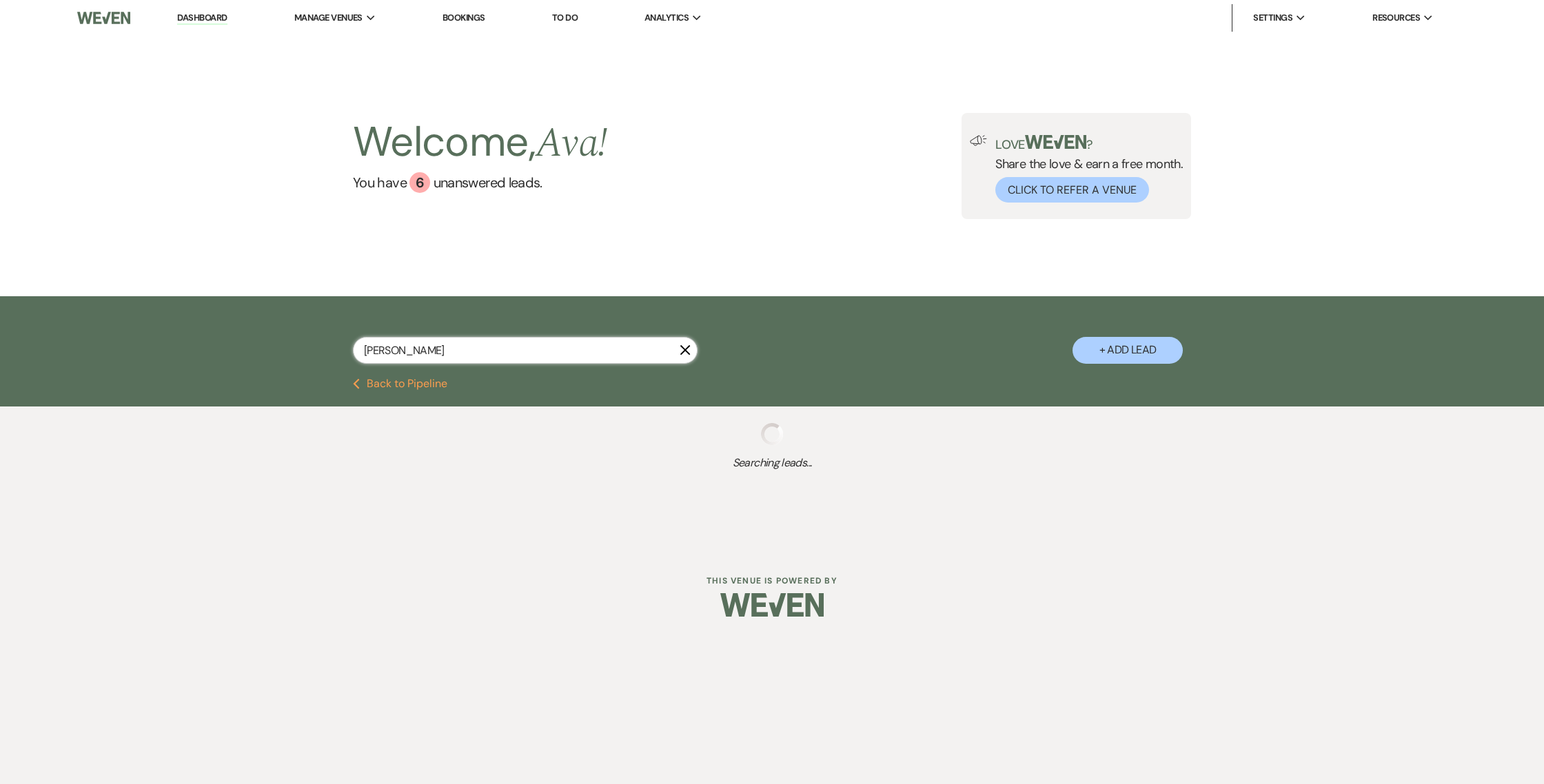
select select "8"
select select "4"
select select "8"
select select "4"
select select "8"
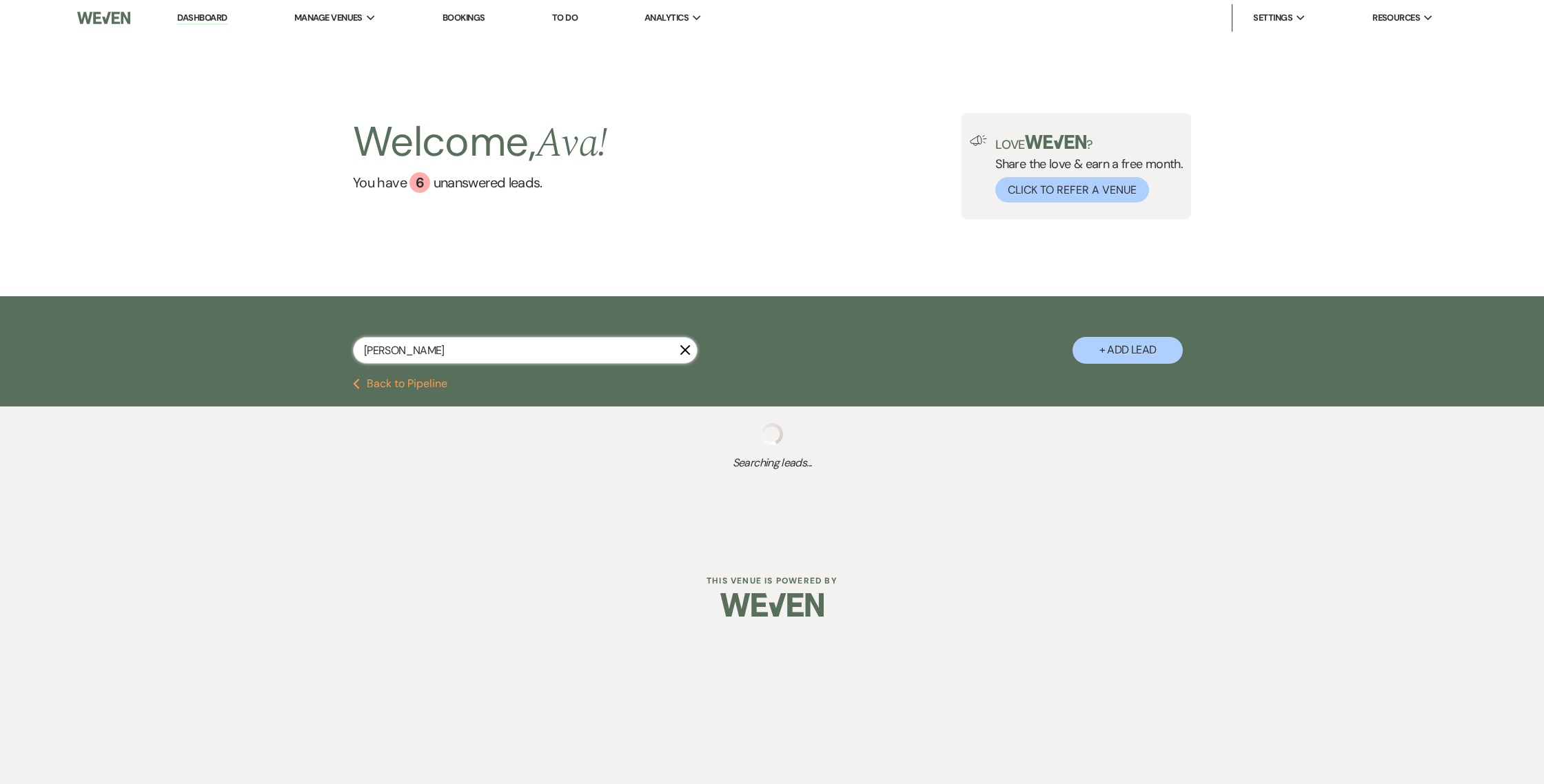
select select "4"
select select "8"
select select "4"
select select "8"
select select "4"
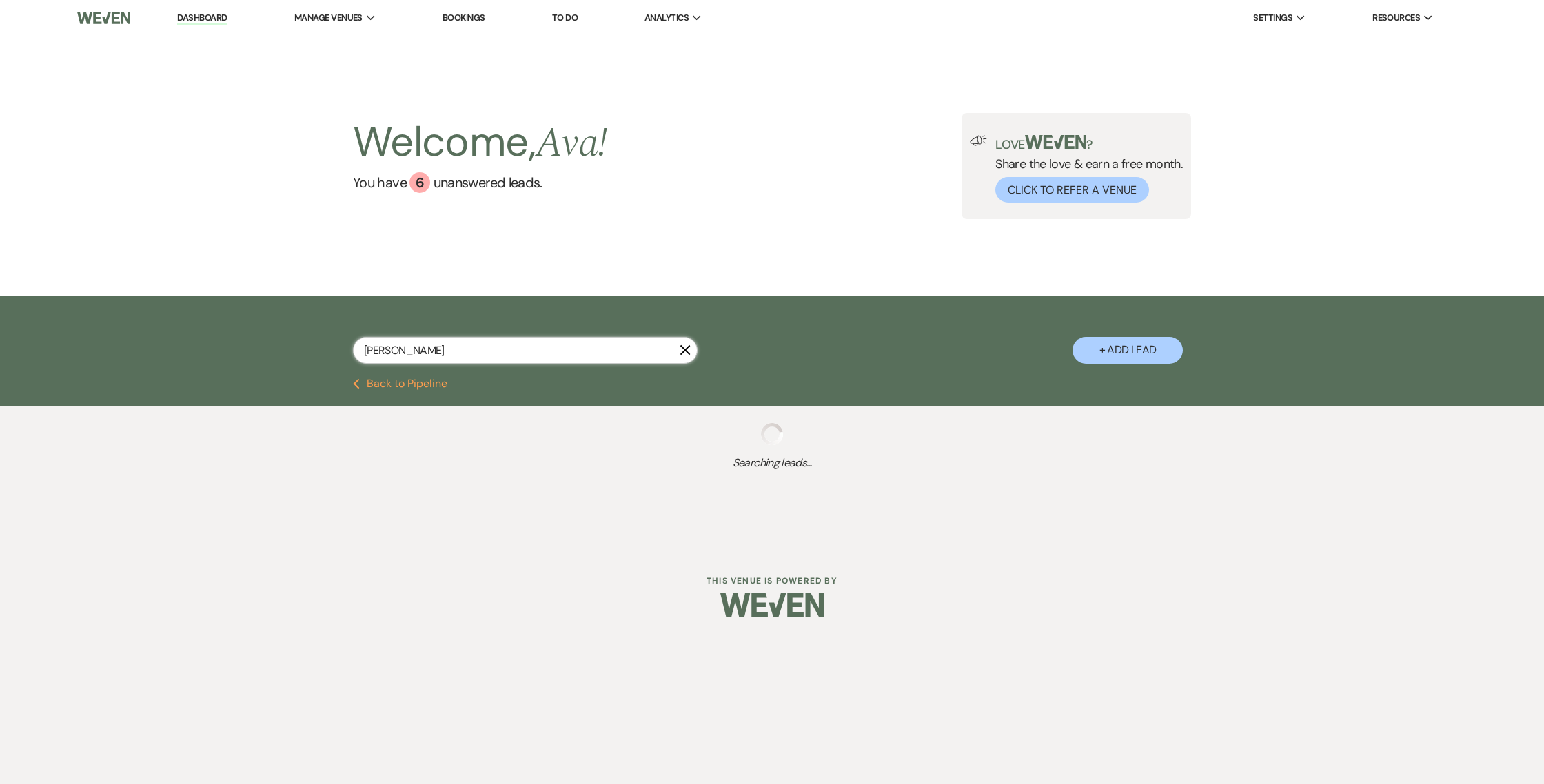
select select "8"
select select "4"
select select "8"
select select "4"
select select "8"
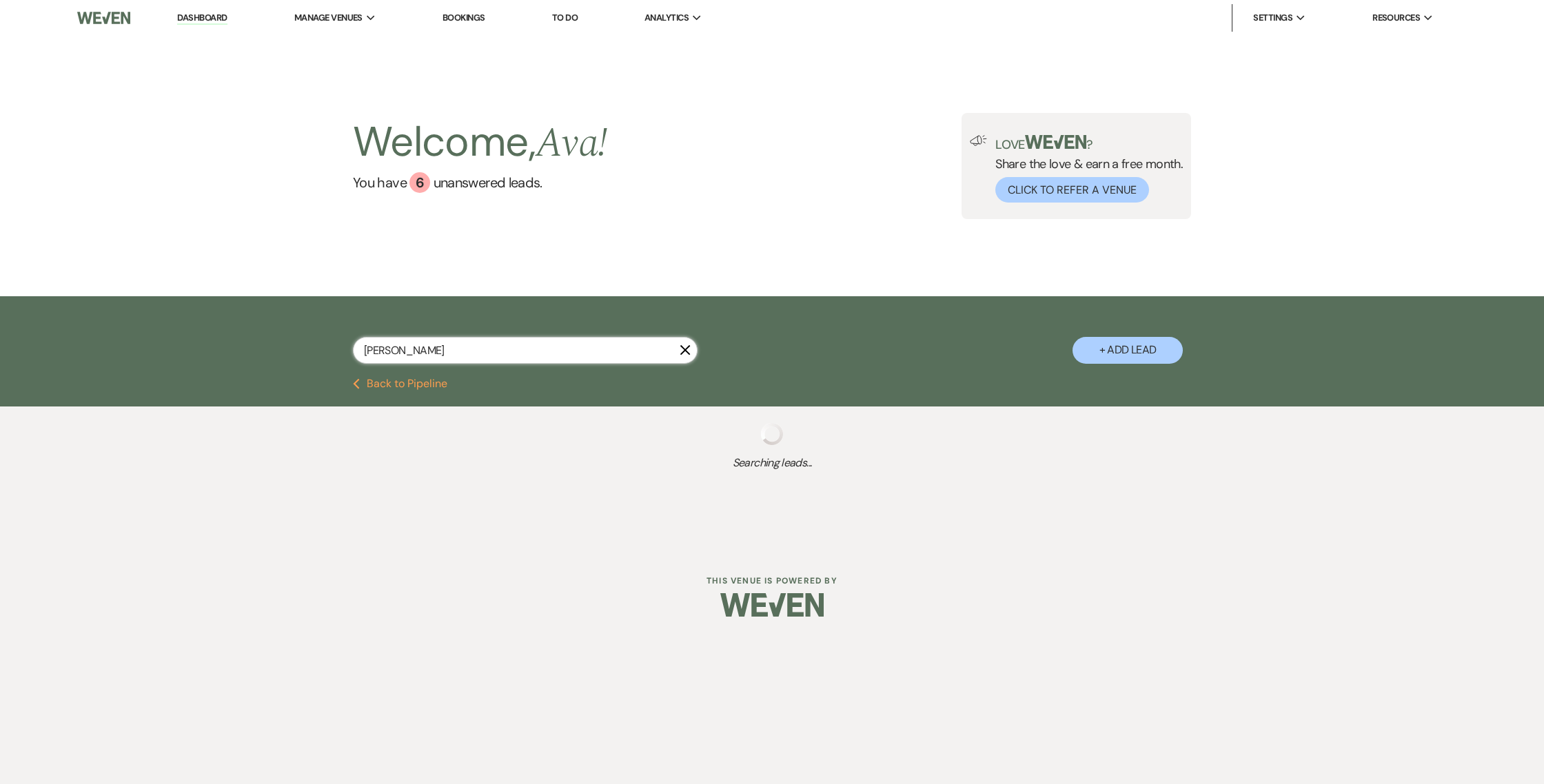
select select "4"
select select "8"
select select "4"
select select "8"
select select "4"
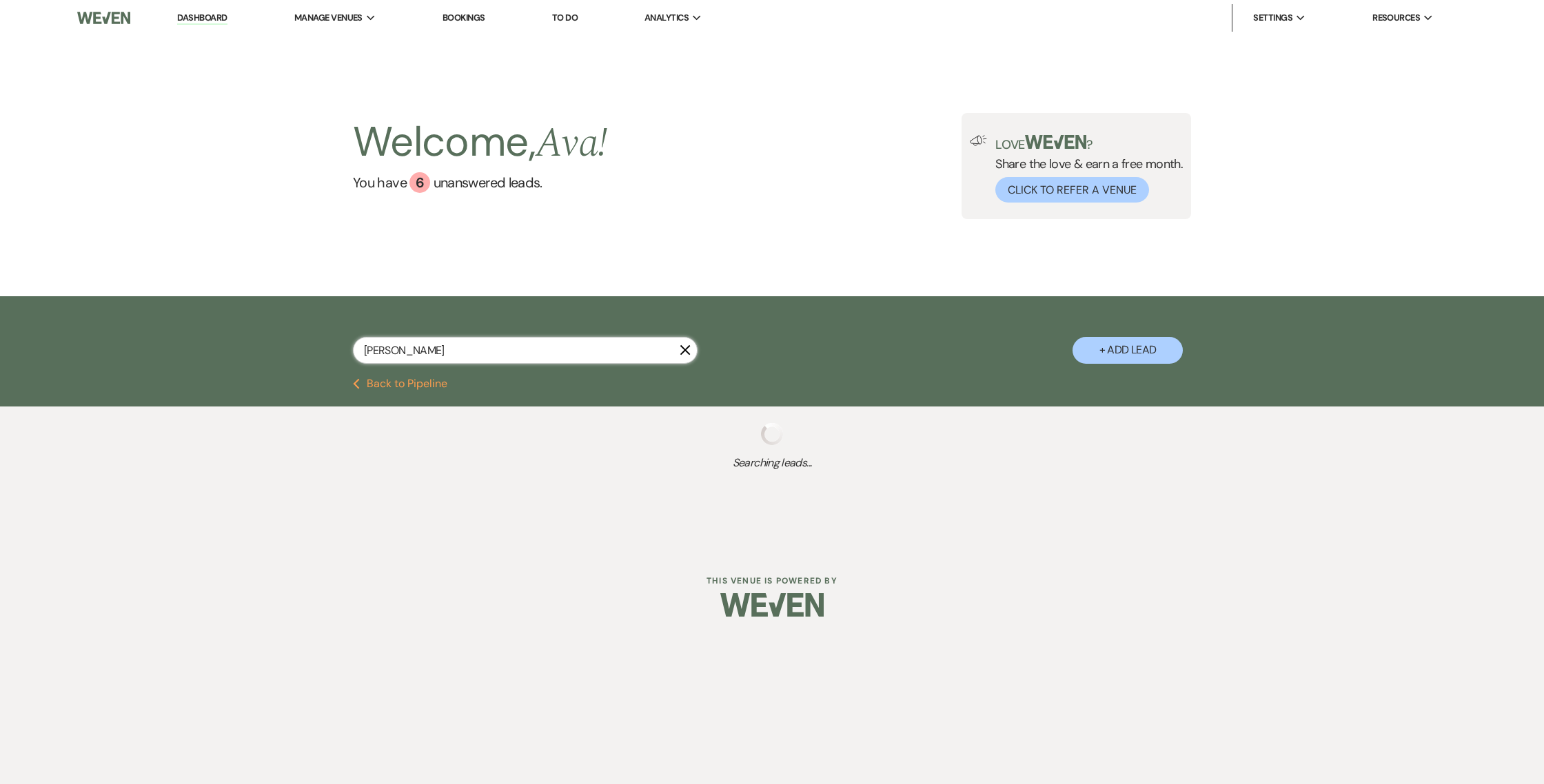
select select "8"
select select "4"
select select "8"
select select "4"
select select "8"
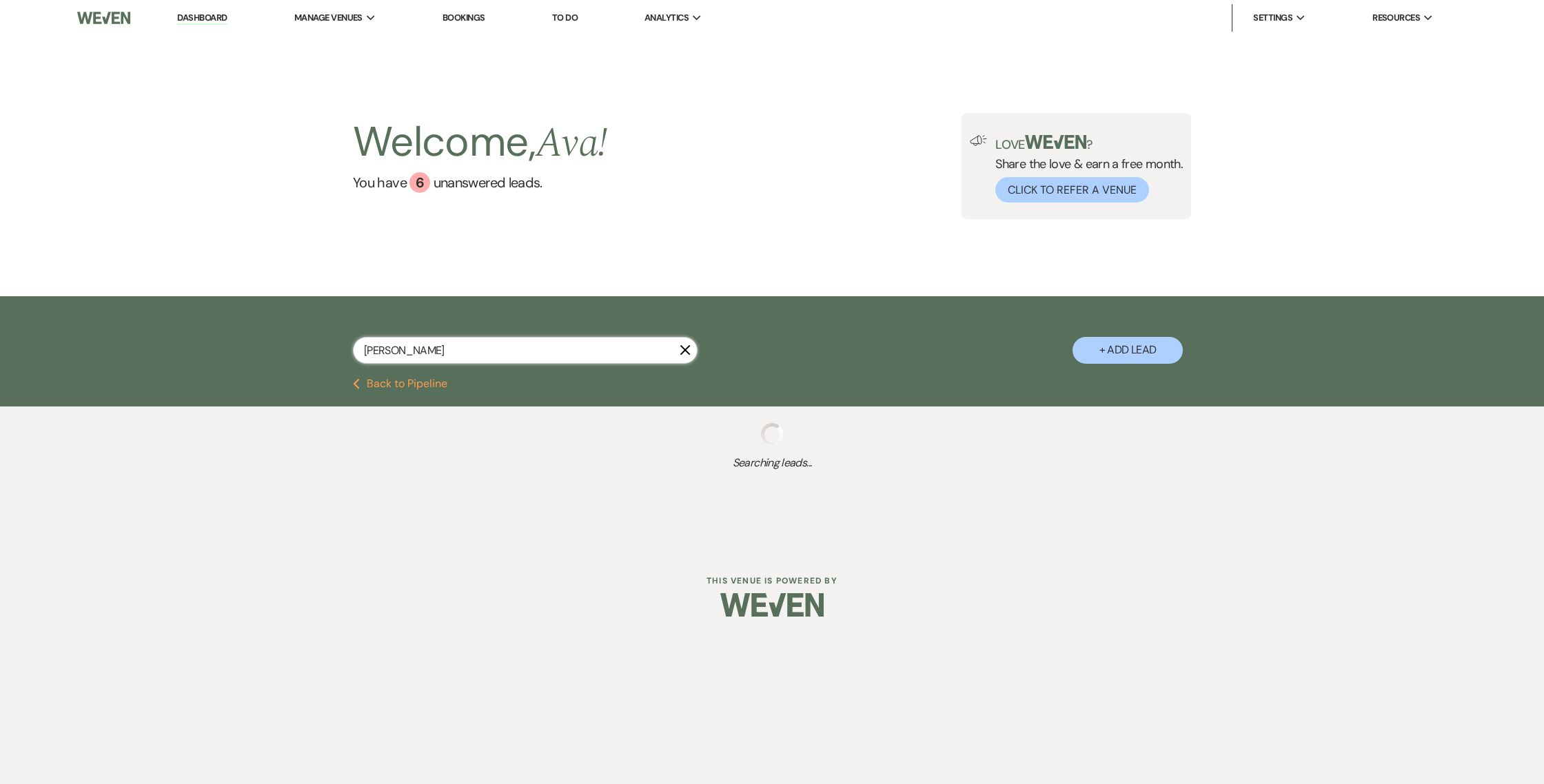
select select "8"
select select "5"
select select "8"
select select "7"
select select "8"
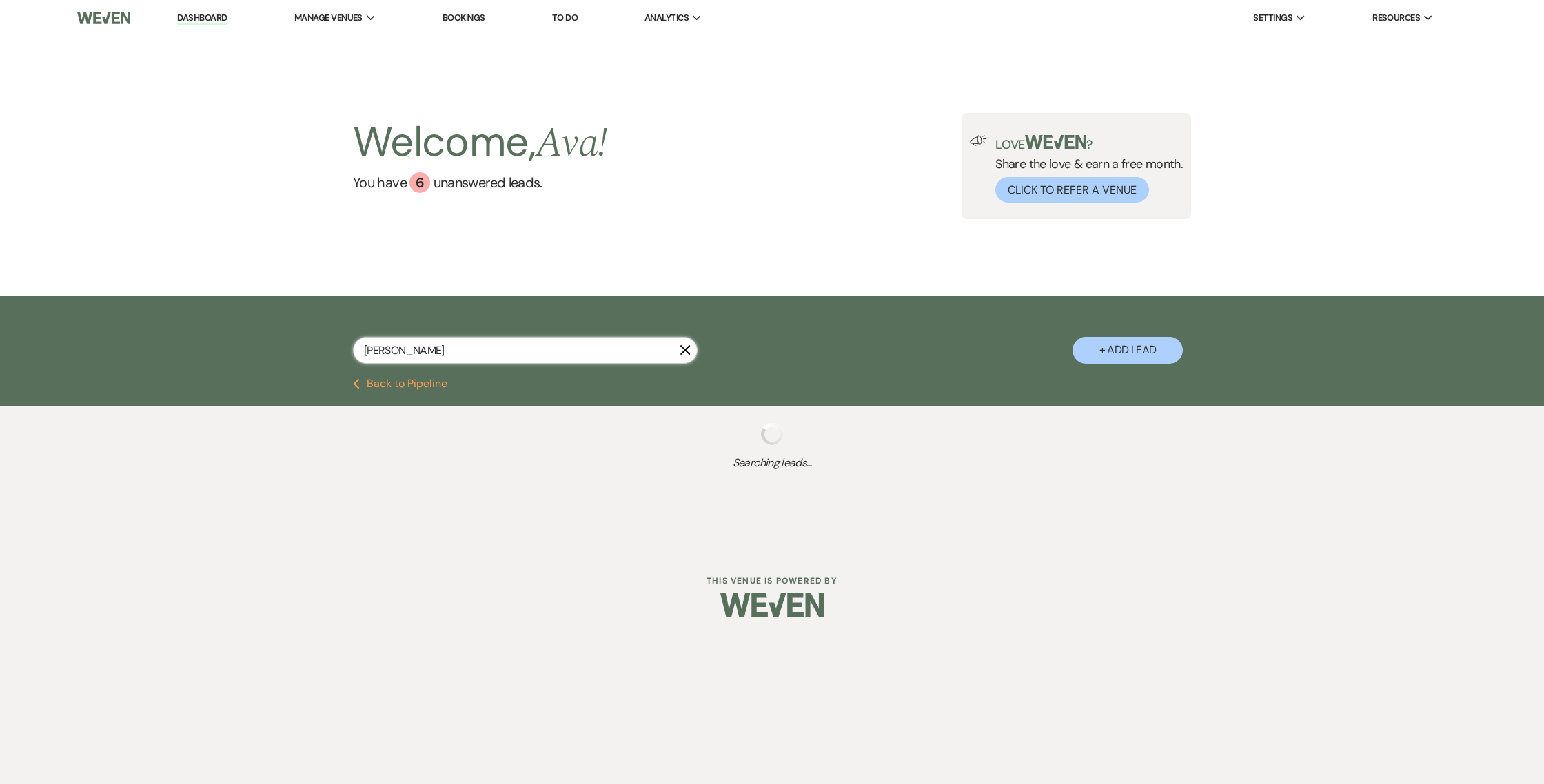
select select "4"
select select "5"
select select "8"
select select "4"
select select "5"
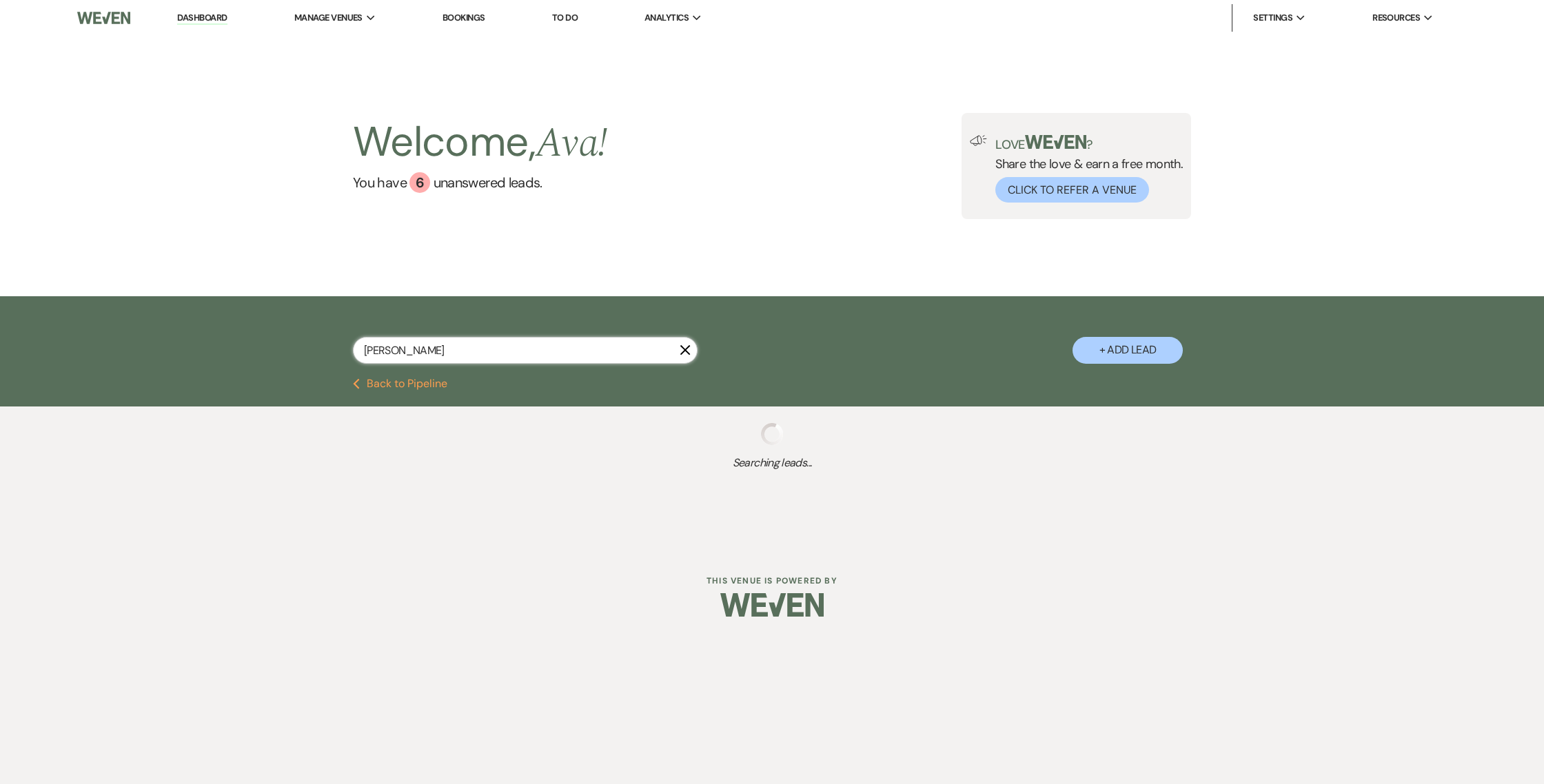
select select "8"
select select "4"
select select "8"
select select "5"
select select "8"
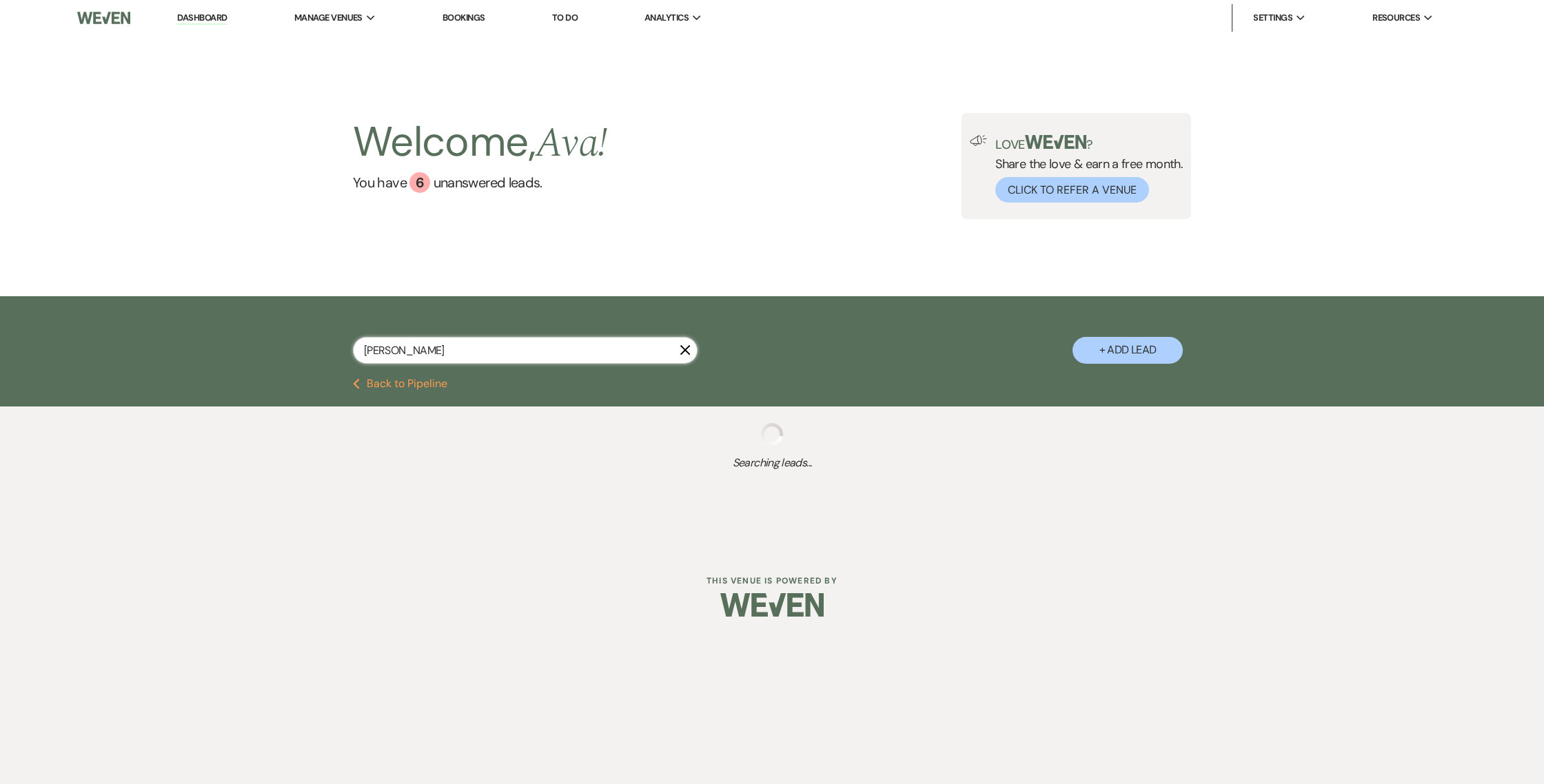
select select "5"
select select "8"
select select "5"
select select "8"
select select "5"
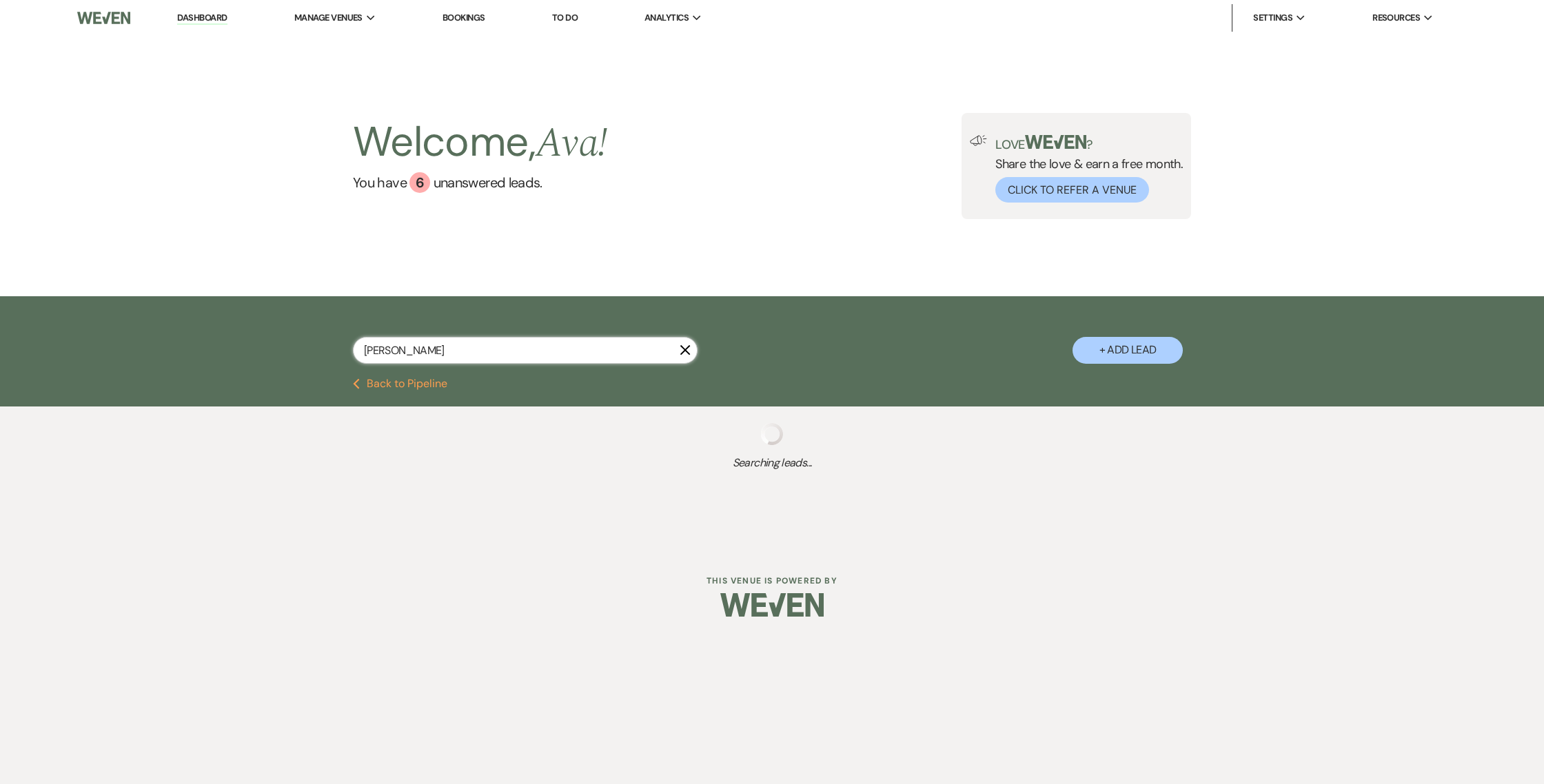
select select "8"
select select "7"
select select "8"
select select "2"
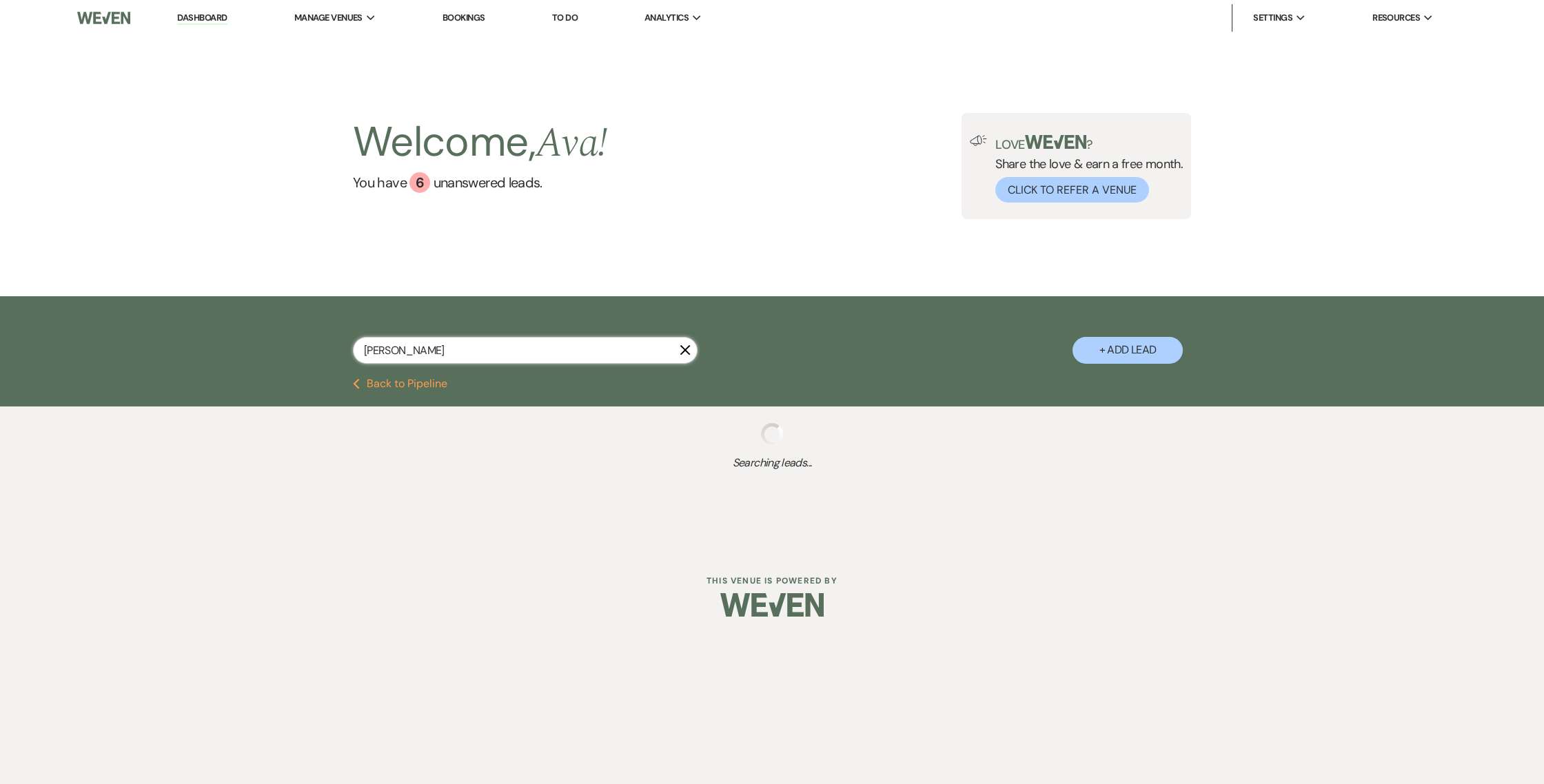
select select "2"
select select "8"
select select "4"
select select "8"
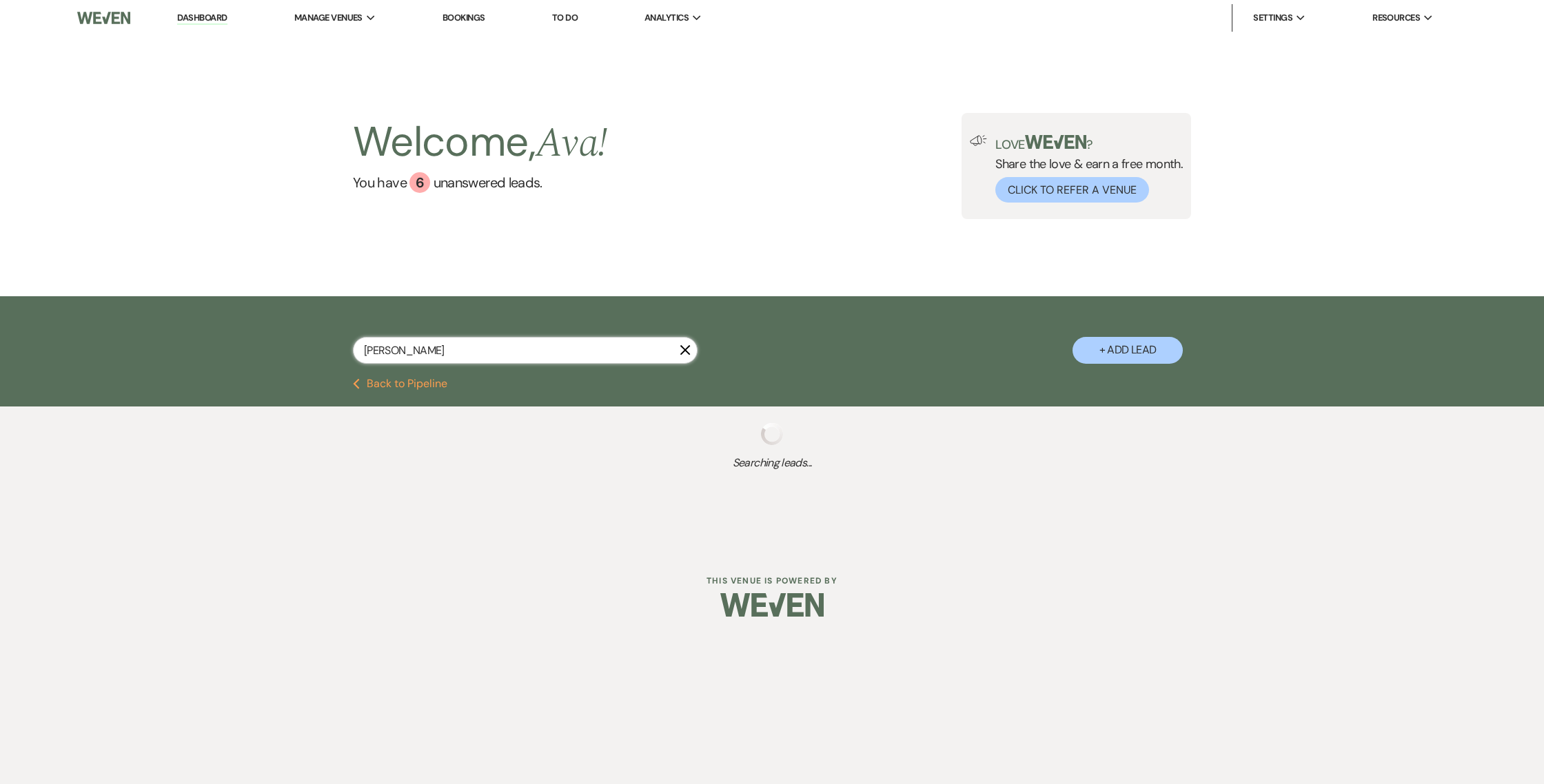
select select "11"
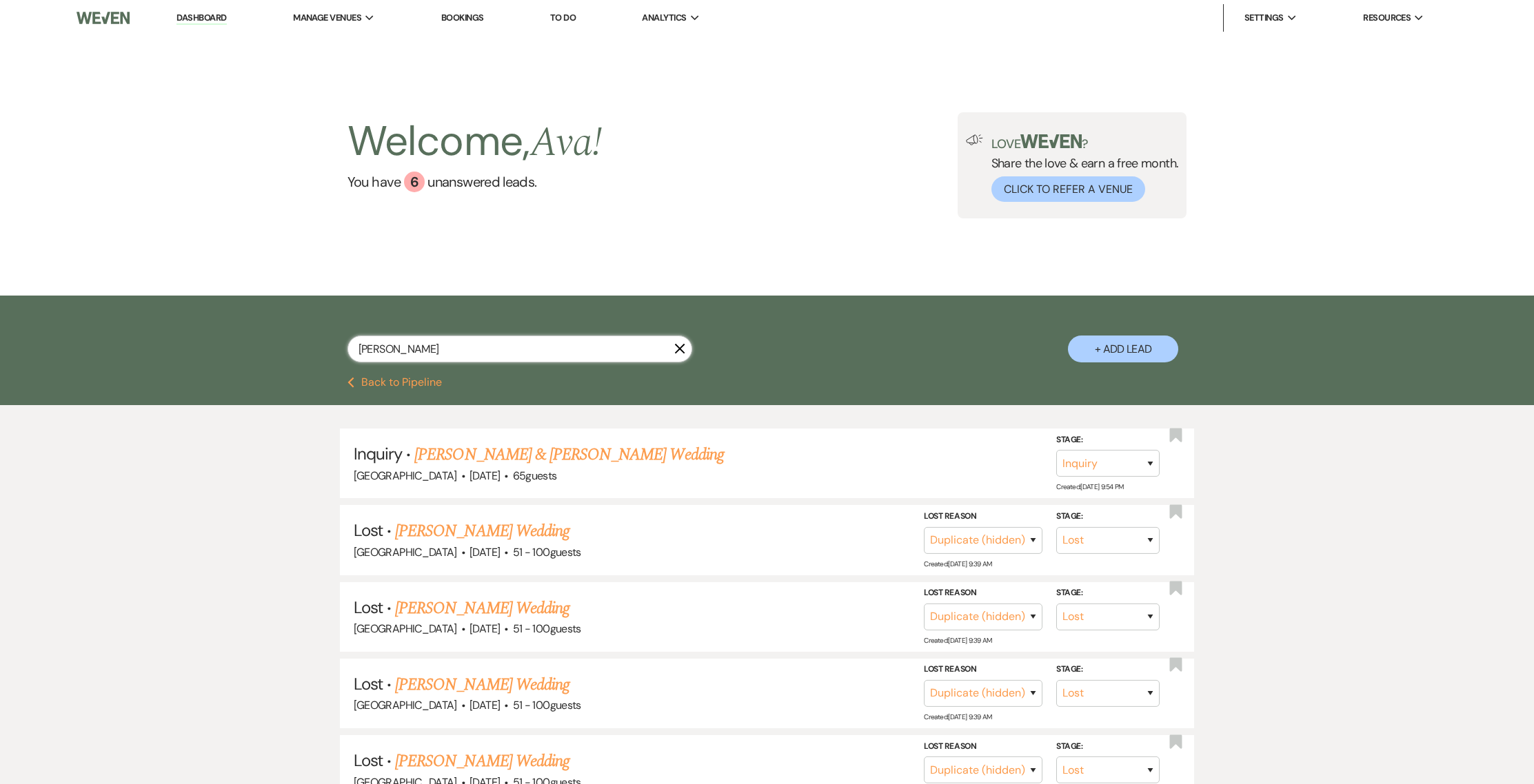
type input "ashley simps"
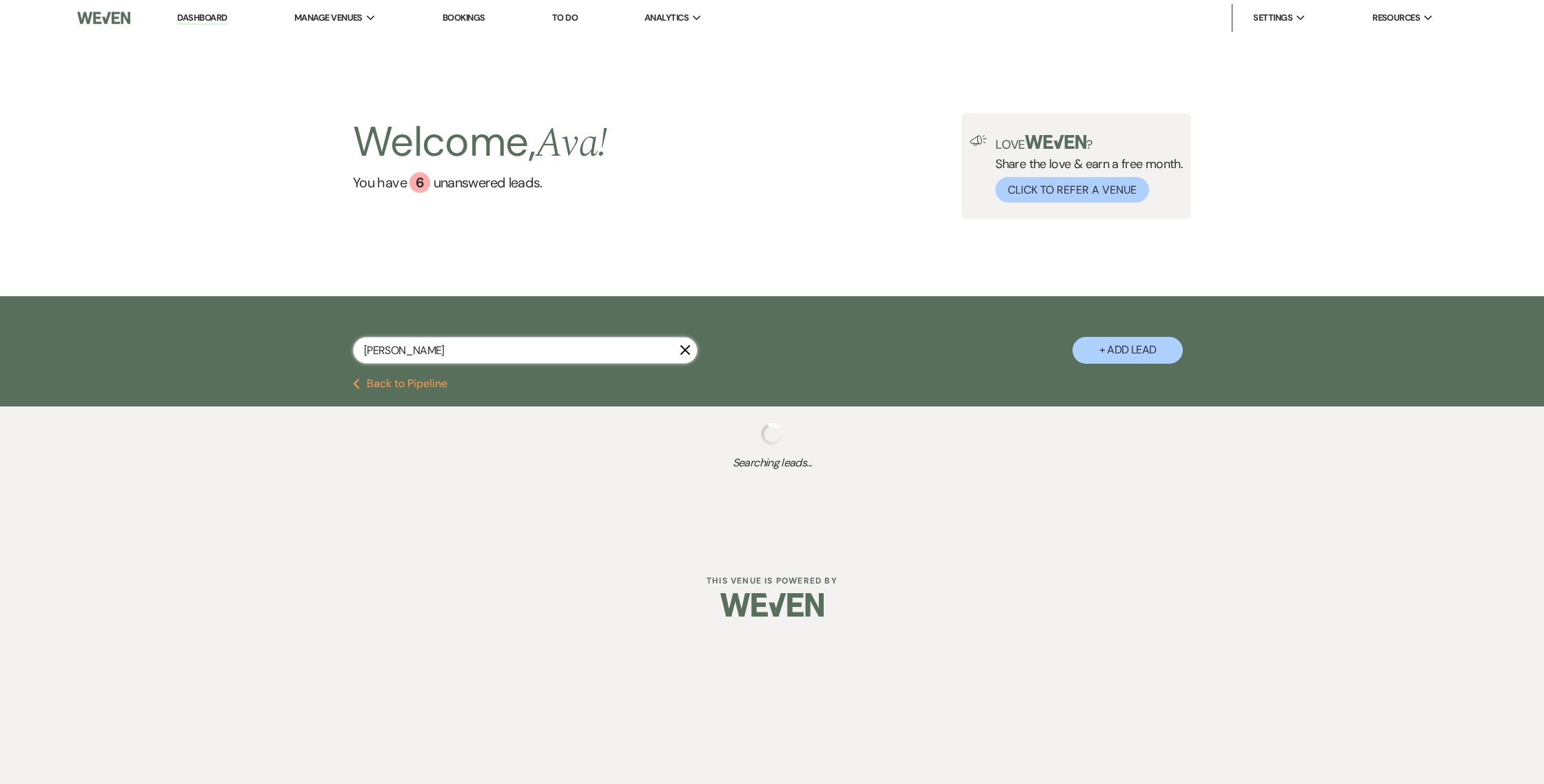
select select "8"
select select "4"
select select "8"
select select "4"
select select "8"
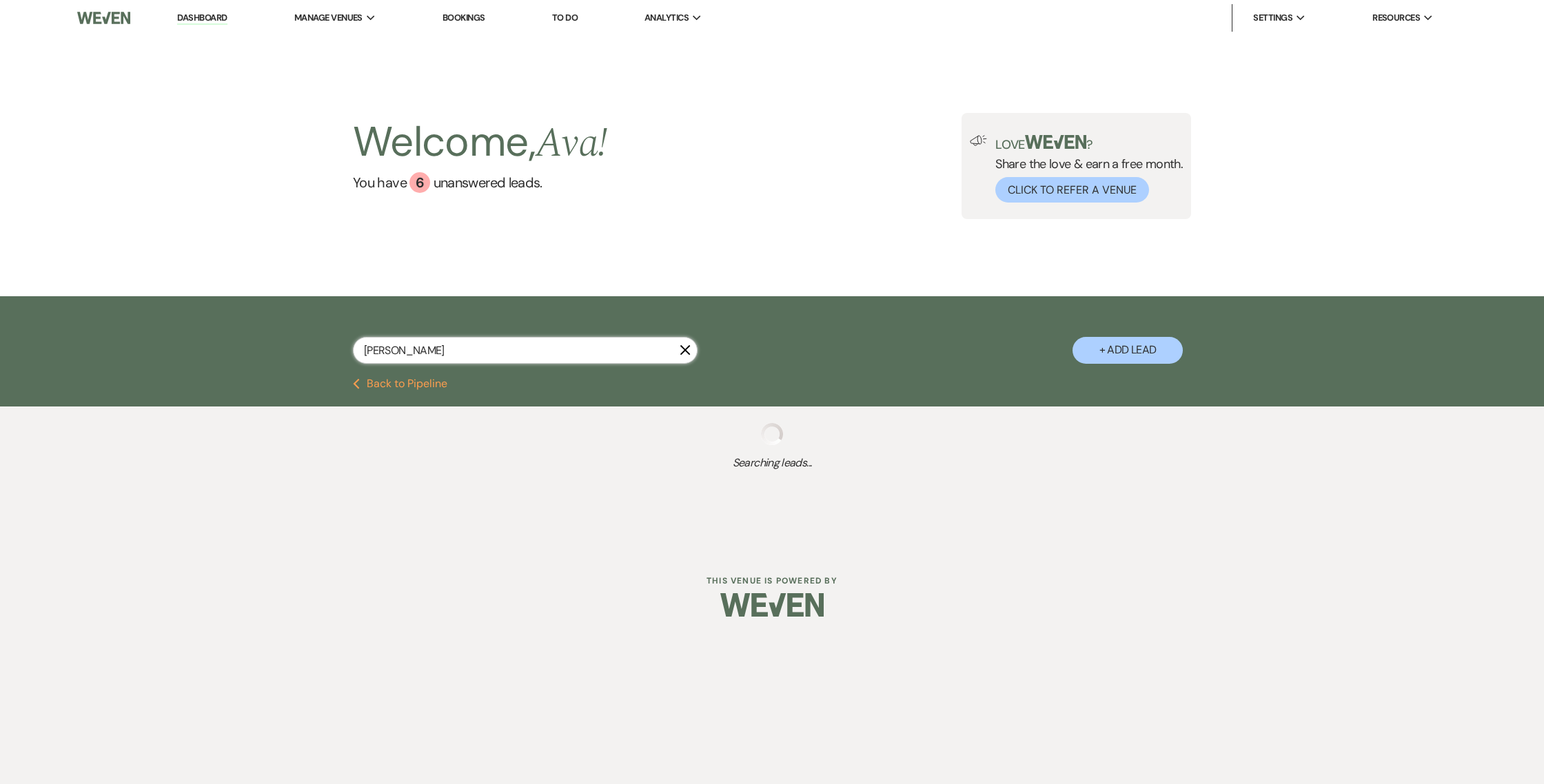
select select "4"
select select "8"
select select "4"
select select "8"
select select "4"
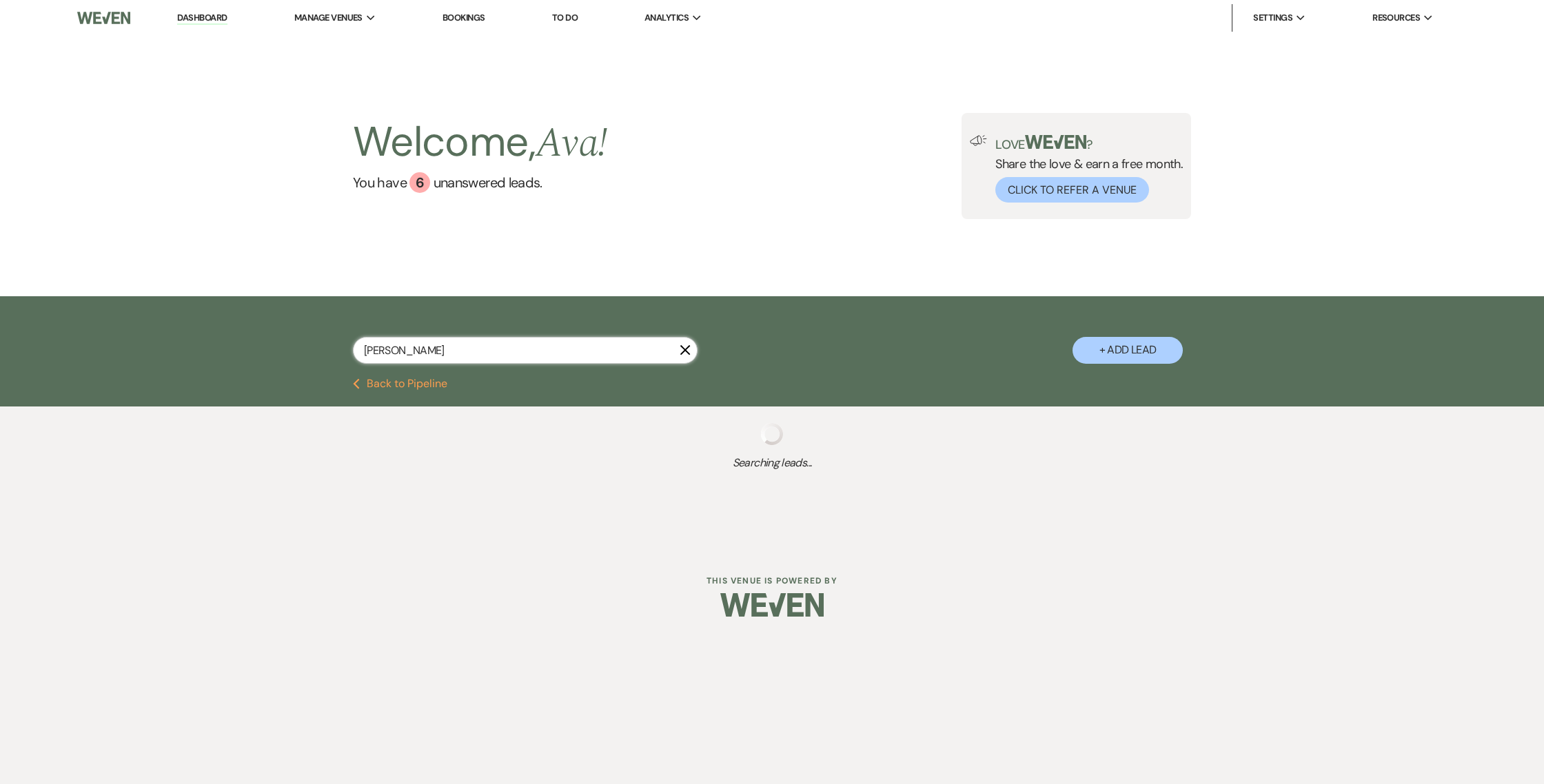
select select "8"
select select "4"
select select "8"
select select "4"
select select "8"
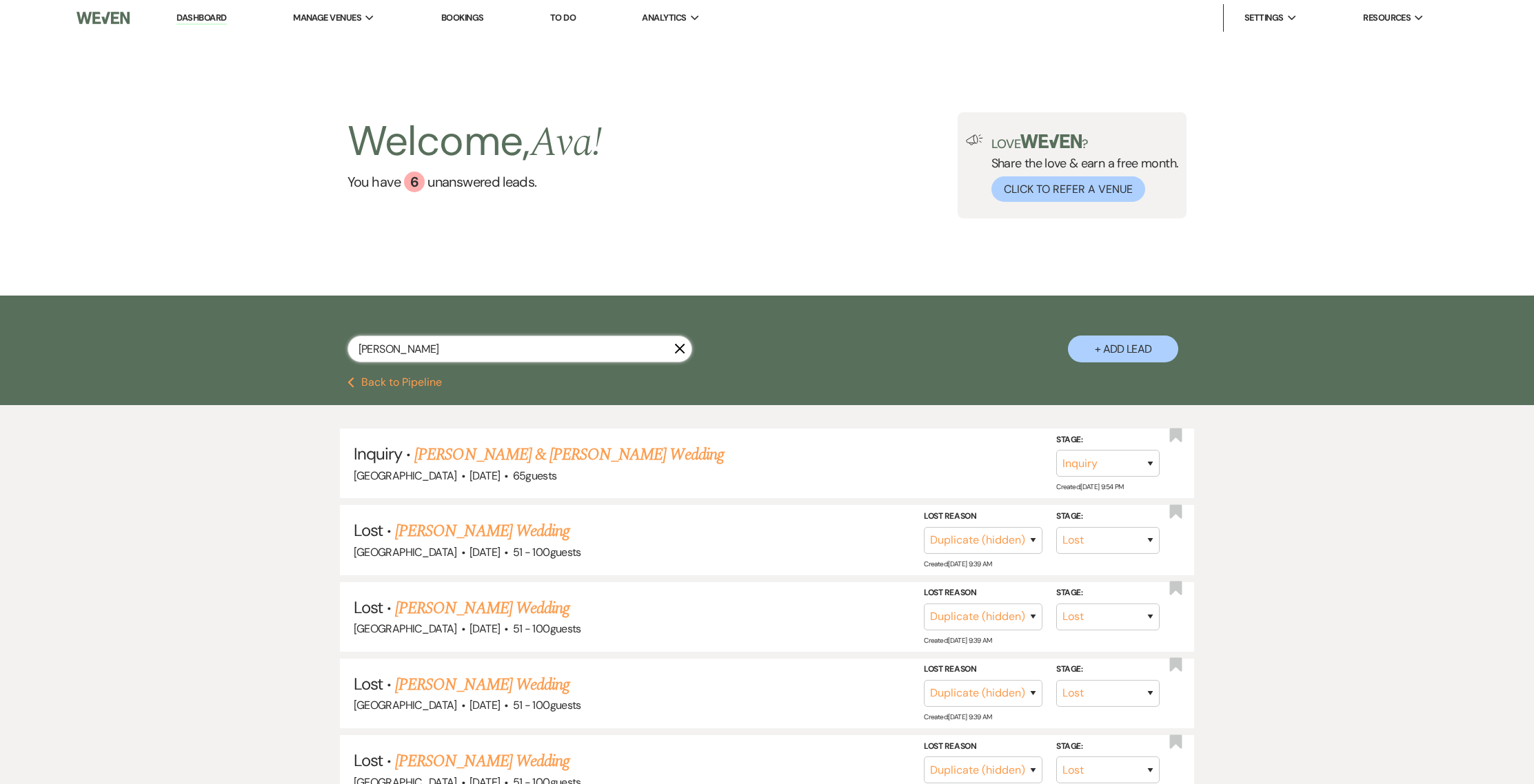
drag, startPoint x: 439, startPoint y: 353, endPoint x: 328, endPoint y: 349, distance: 111.1
click at [328, 349] on div "ashley simpson X + Add Lead" at bounding box center [767, 338] width 993 height 71
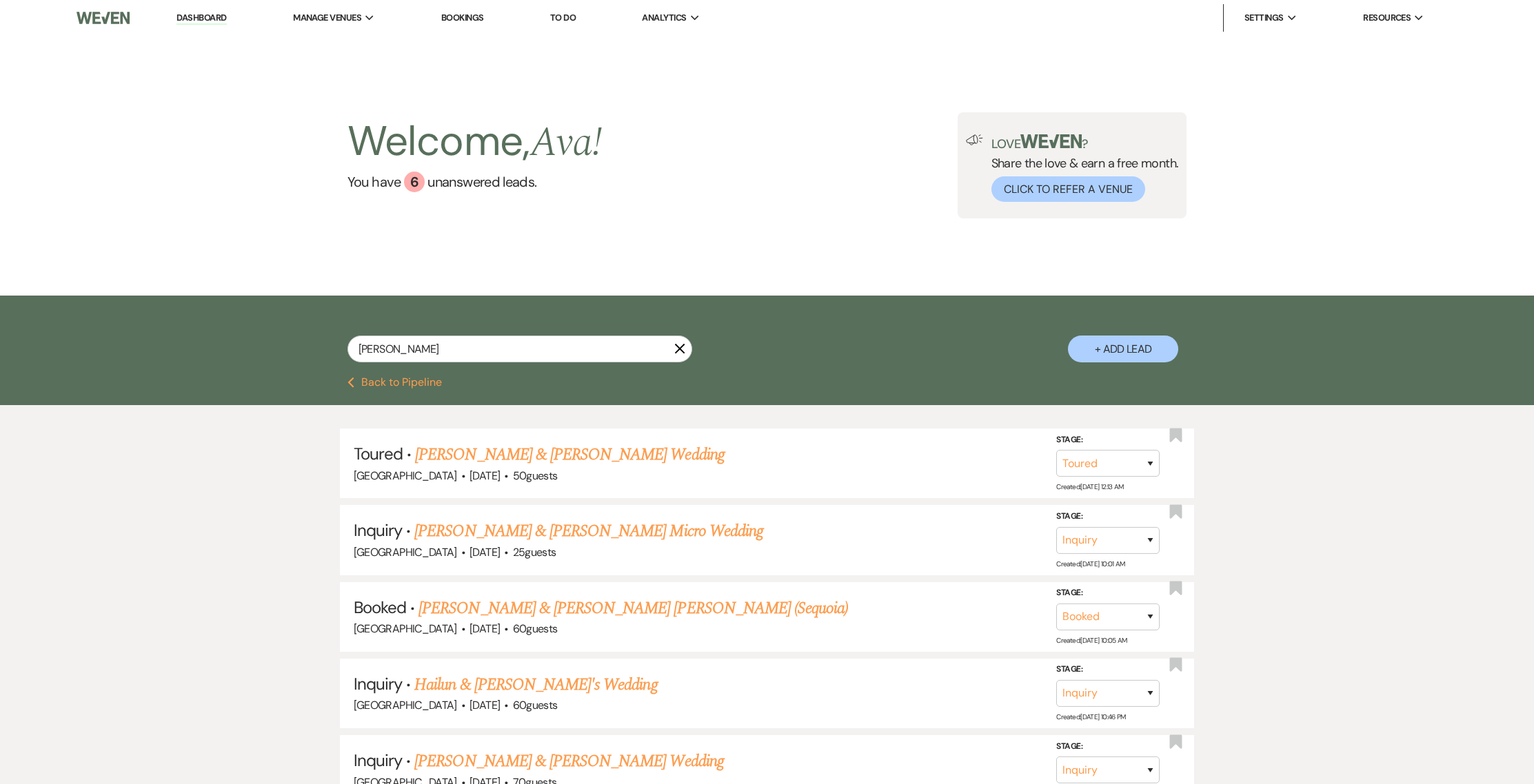
click at [360, 387] on button "Previous Back to Pipeline" at bounding box center [395, 382] width 94 height 11
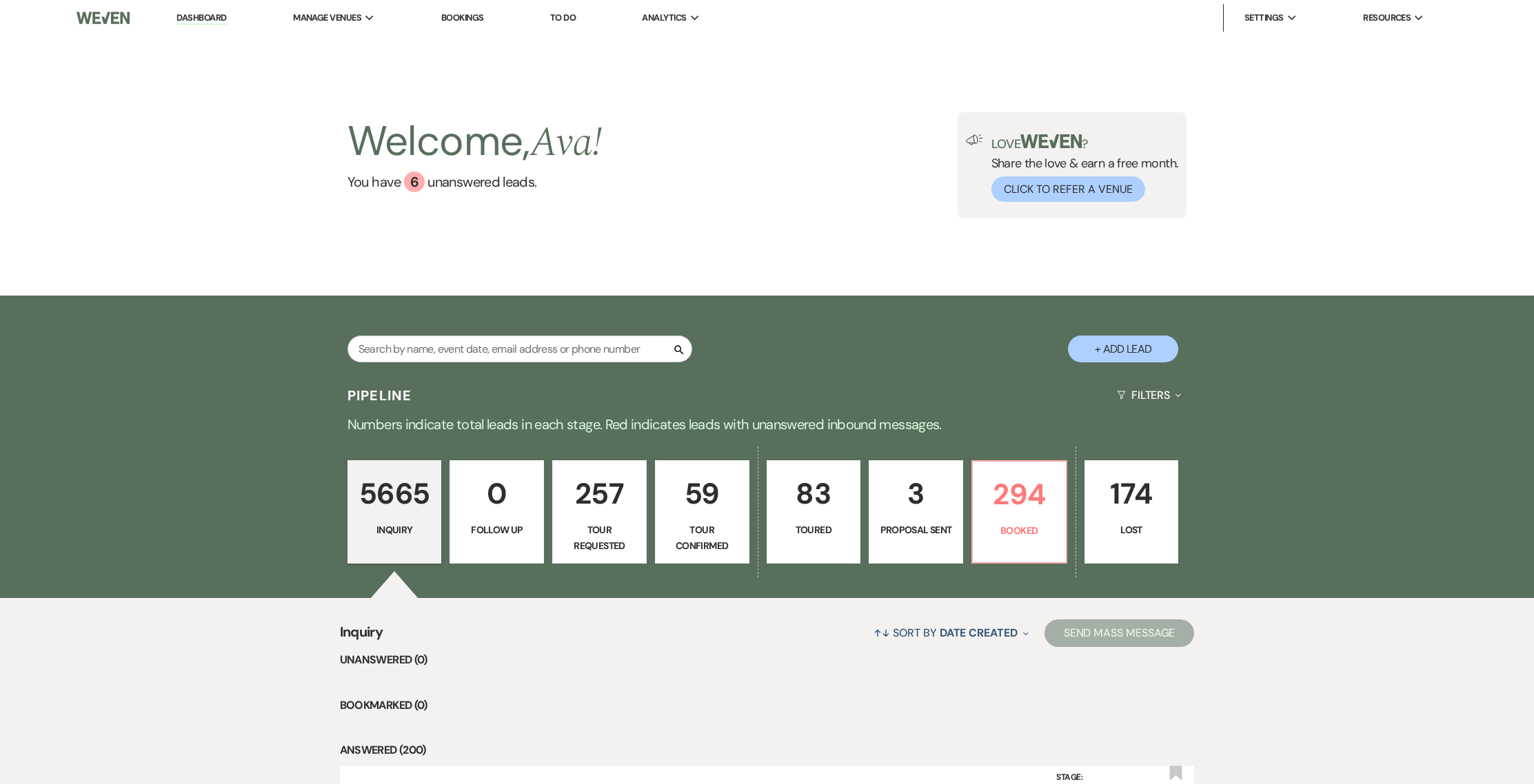
scroll to position [49, 0]
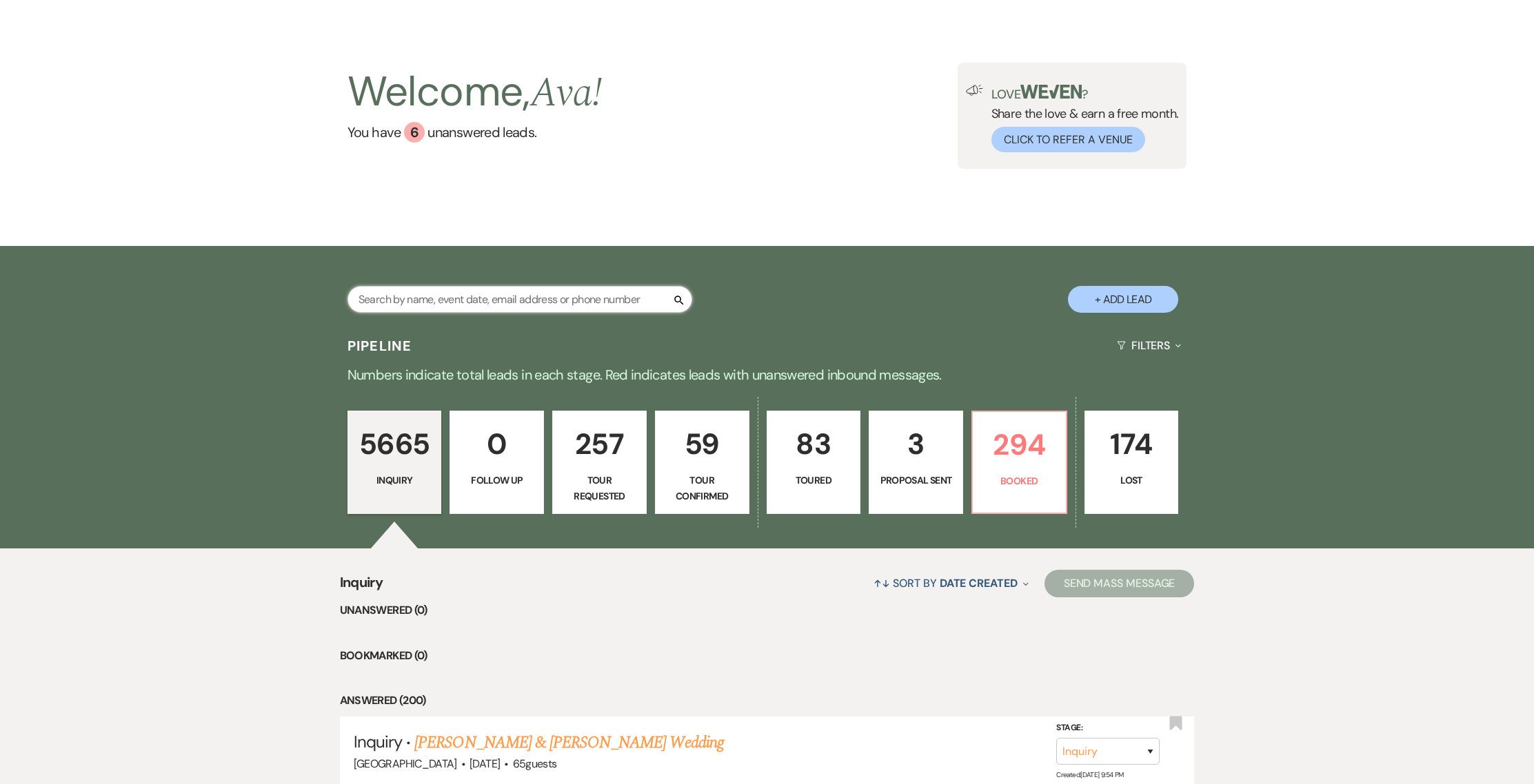
click at [491, 306] on input "text" at bounding box center [520, 299] width 345 height 27
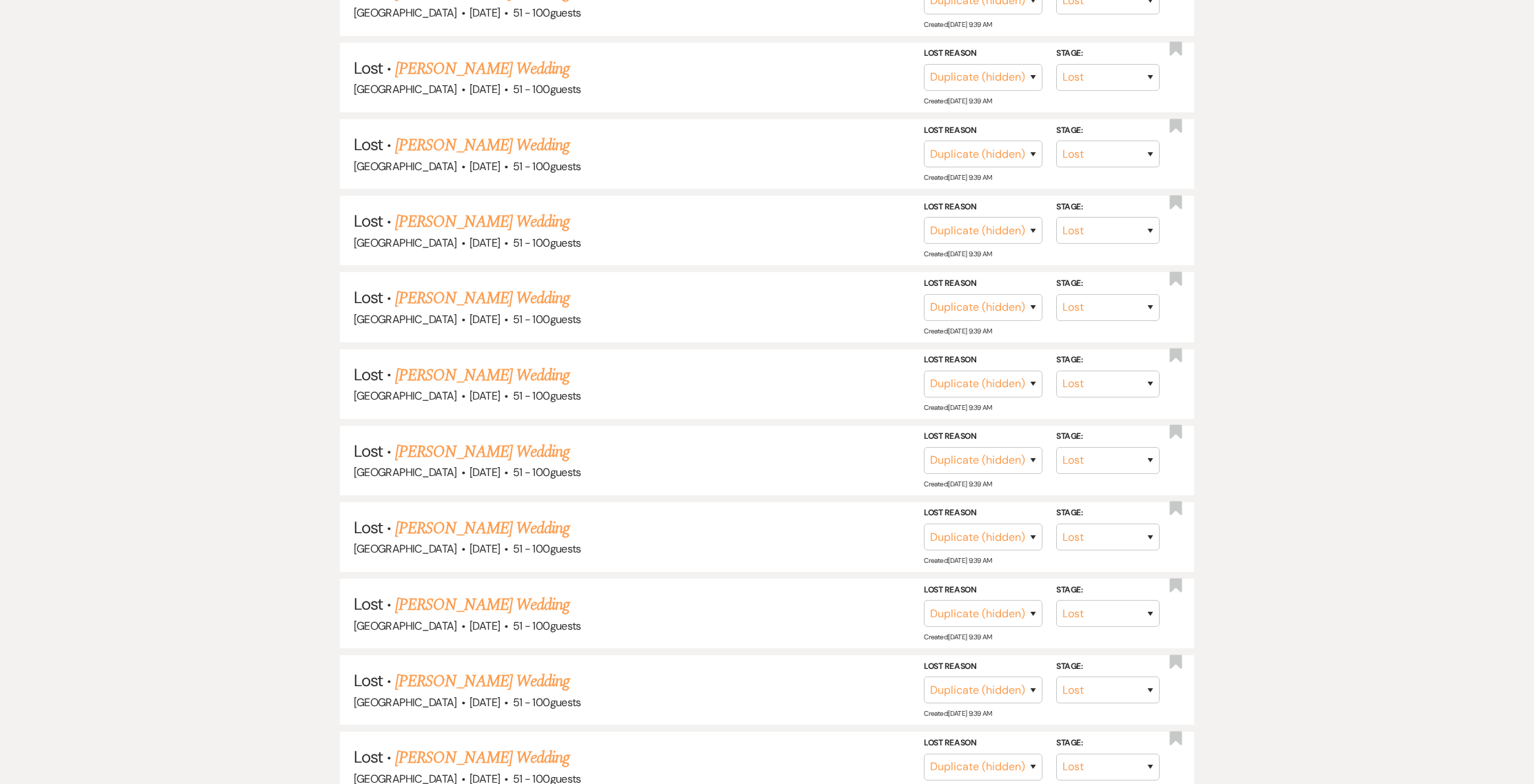
scroll to position [1622, 0]
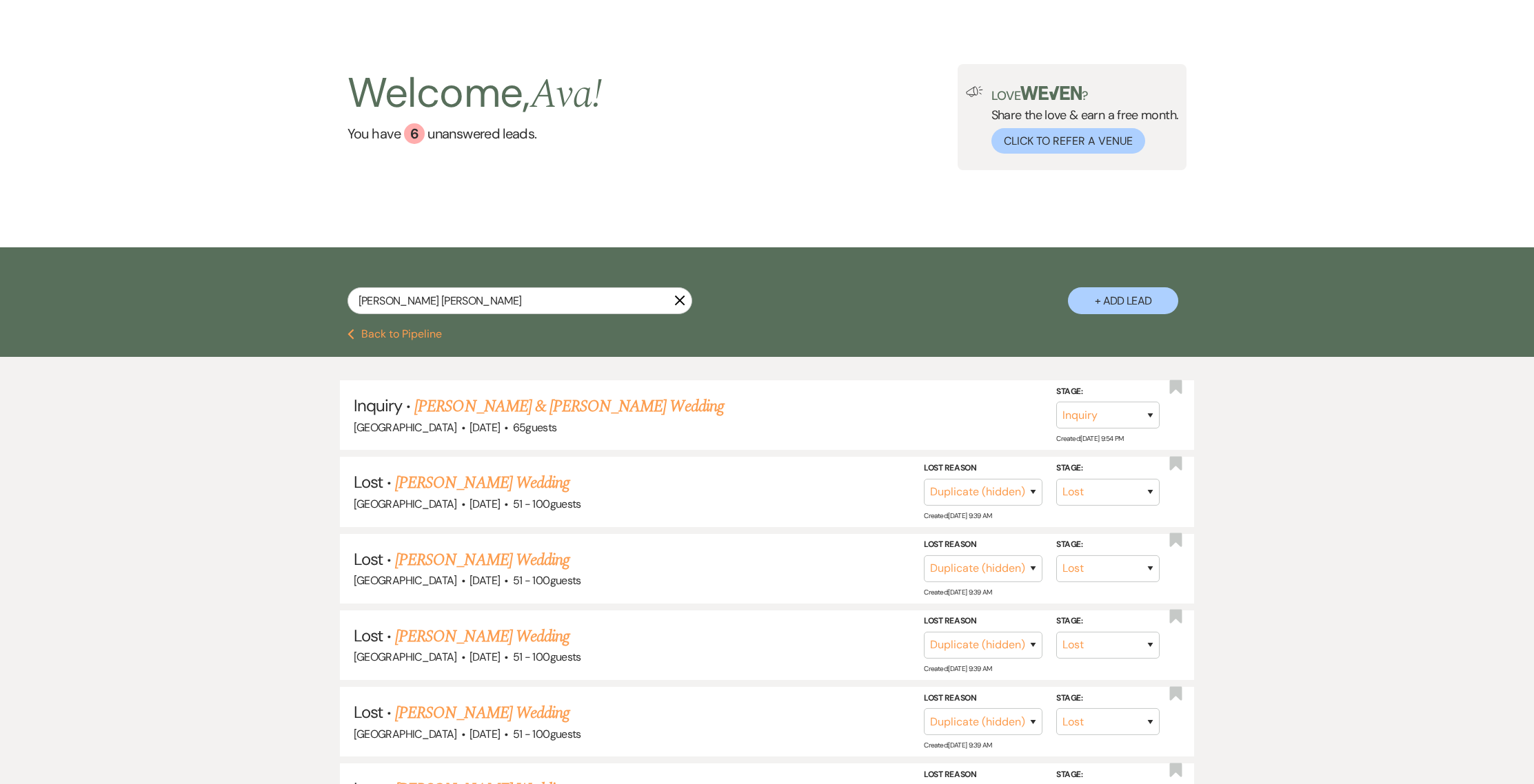
scroll to position [0, 0]
